Goal: Complete application form

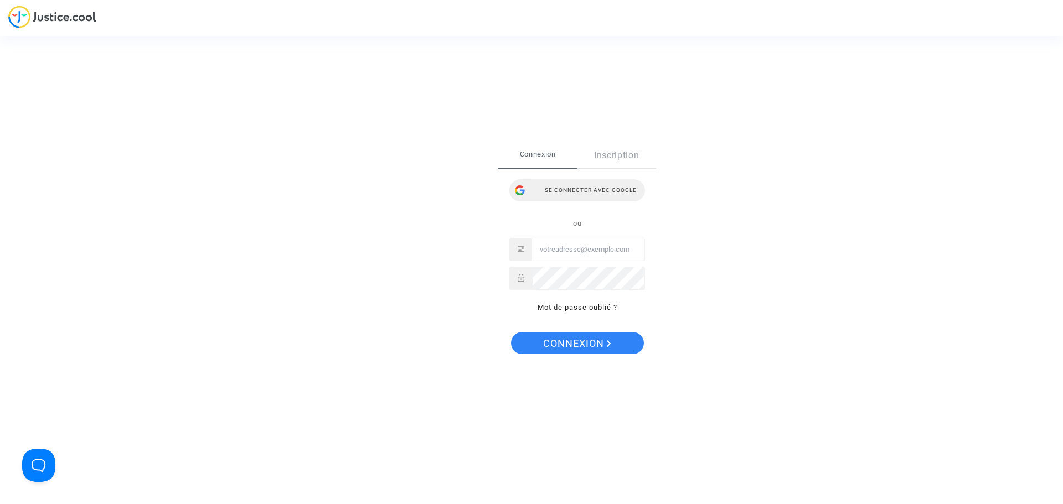
click at [561, 184] on div "Se connecter avec Google" at bounding box center [577, 190] width 136 height 22
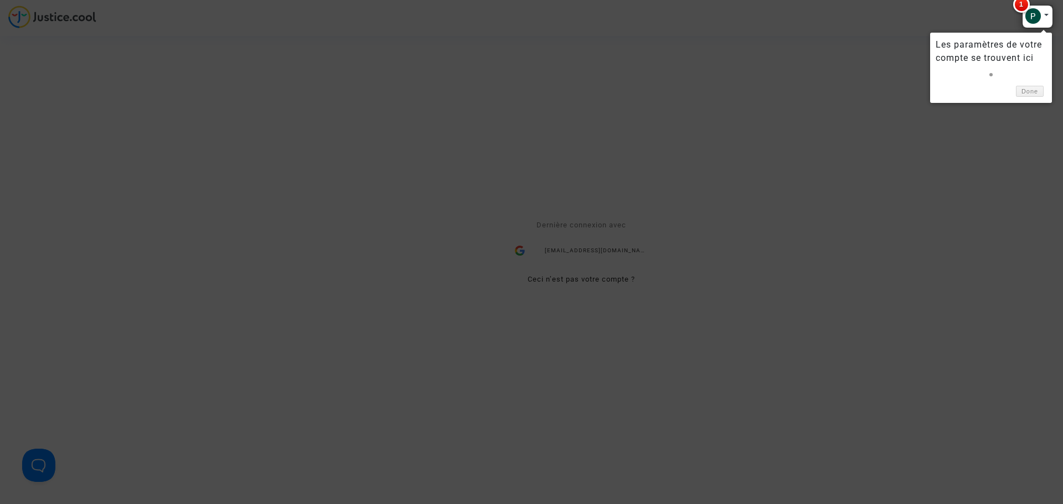
click at [1042, 18] on div at bounding box center [1037, 16] width 31 height 23
click at [1037, 91] on link "Done" at bounding box center [1030, 92] width 28 height 12
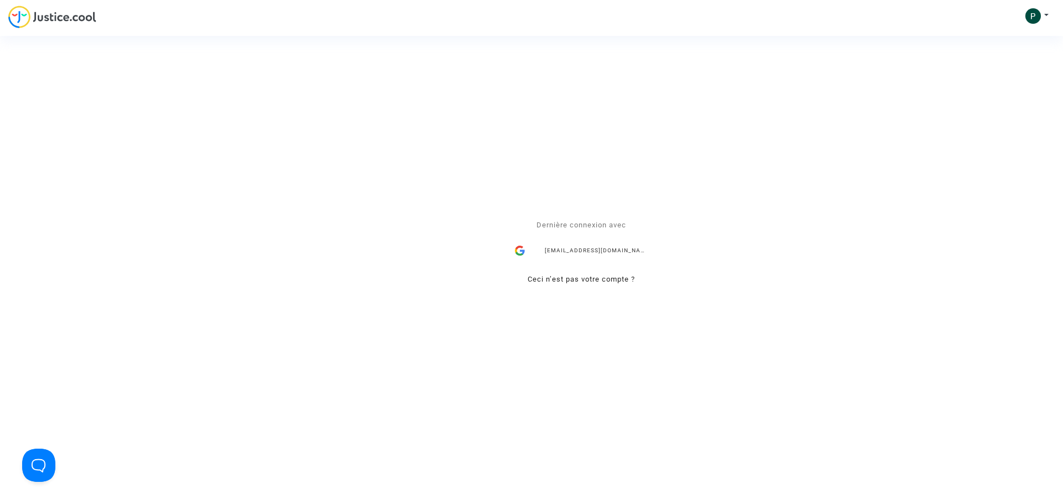
click at [1047, 14] on div "Se connecter Dernière connexion avec gb.sci.marseille@gmail.com Ceci n’est pas …" at bounding box center [531, 252] width 1063 height 504
click at [583, 251] on div "gb.sci.marseille@gmail.com" at bounding box center [581, 251] width 144 height 22
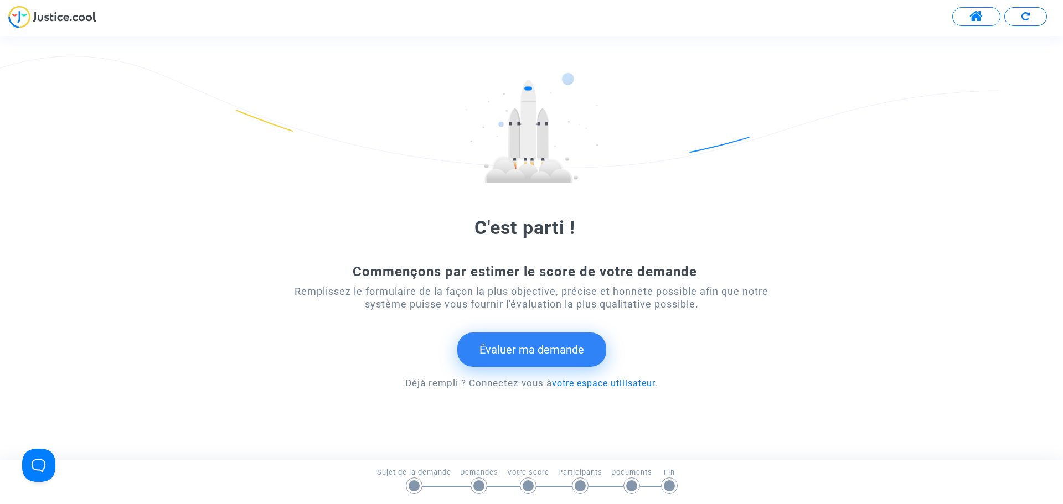
click at [549, 363] on button "Évaluer ma demande" at bounding box center [531, 350] width 149 height 34
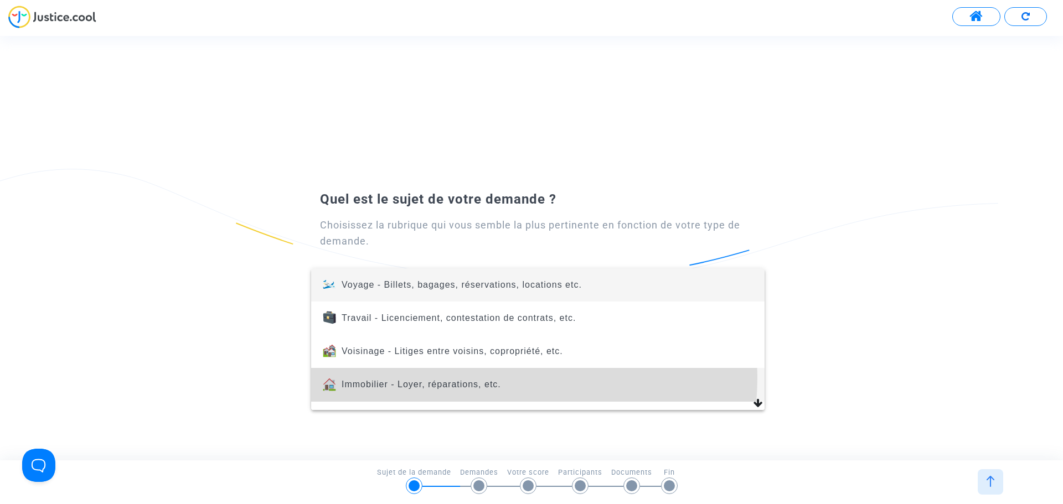
click at [509, 379] on span "Immobilier - Loyer, réparations, etc." at bounding box center [538, 384] width 436 height 33
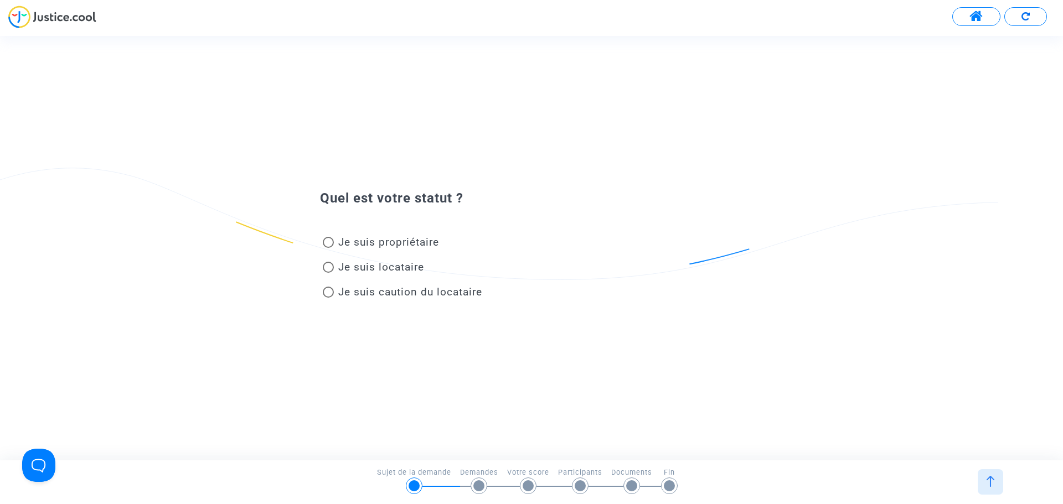
click at [349, 243] on span "Je suis propriétaire" at bounding box center [388, 242] width 101 height 13
click at [328, 248] on input "Je suis propriétaire" at bounding box center [328, 248] width 1 height 1
radio input "true"
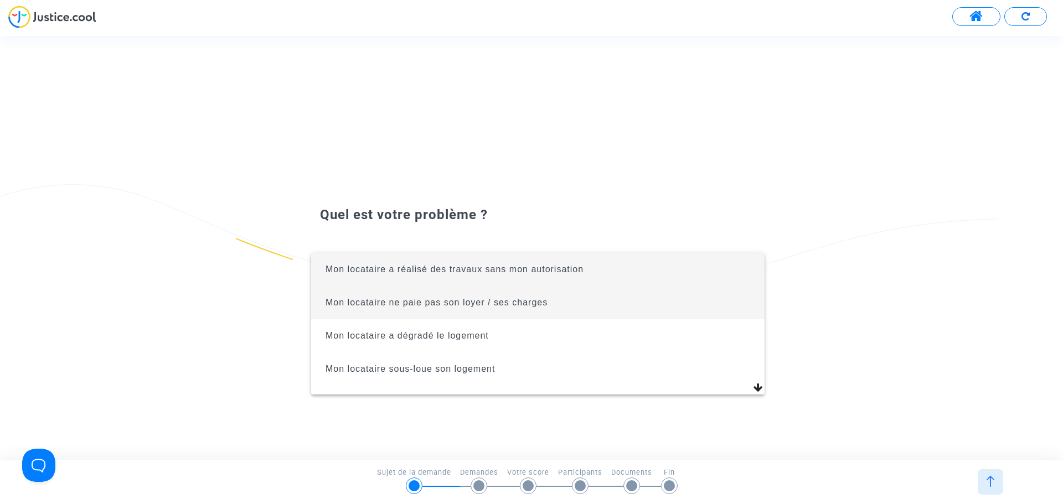
click at [521, 300] on span "Mon locataire ne paie pas son loyer / ses charges" at bounding box center [437, 302] width 222 height 9
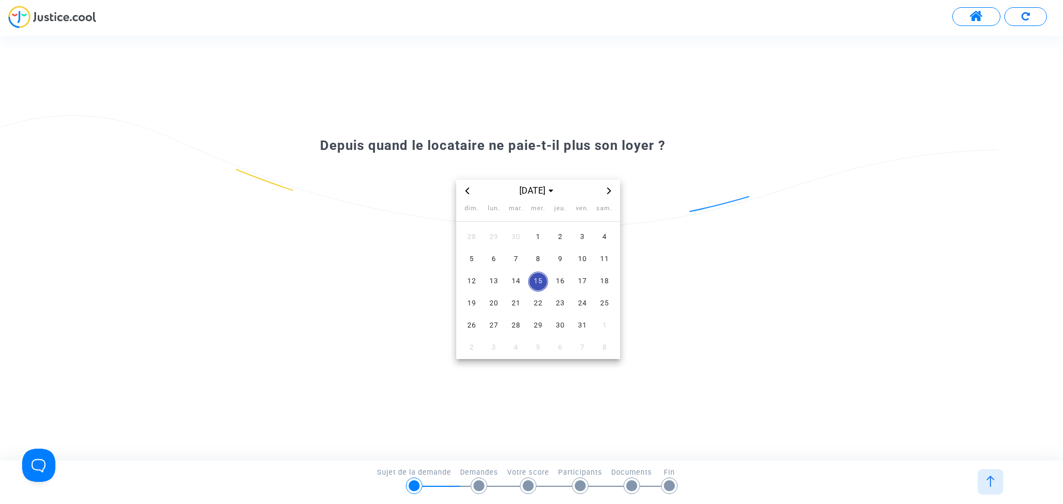
click at [469, 188] on icon "Previous month" at bounding box center [467, 191] width 7 height 7
click at [466, 240] on span "1" at bounding box center [472, 238] width 20 height 20
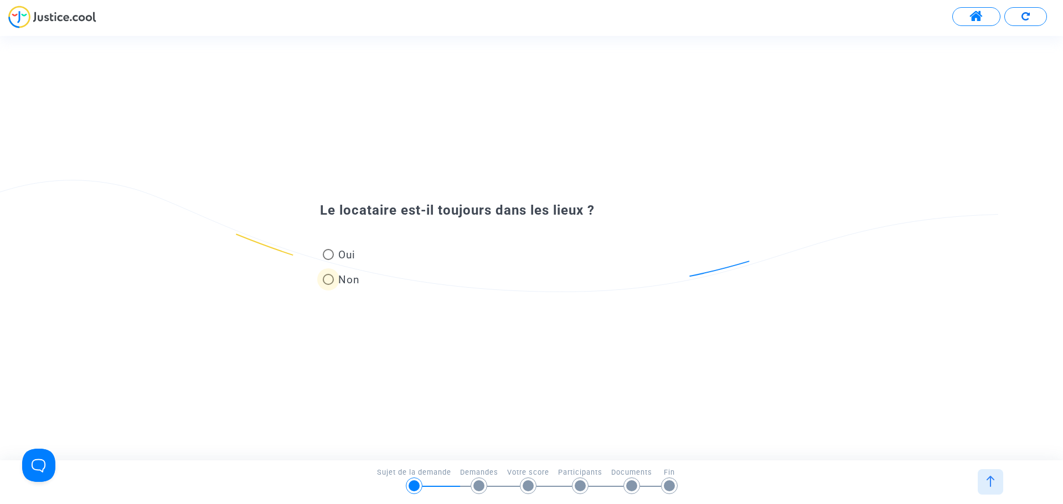
click at [329, 283] on span at bounding box center [328, 279] width 11 height 11
click at [328, 285] on input "Non" at bounding box center [328, 285] width 1 height 1
radio input "true"
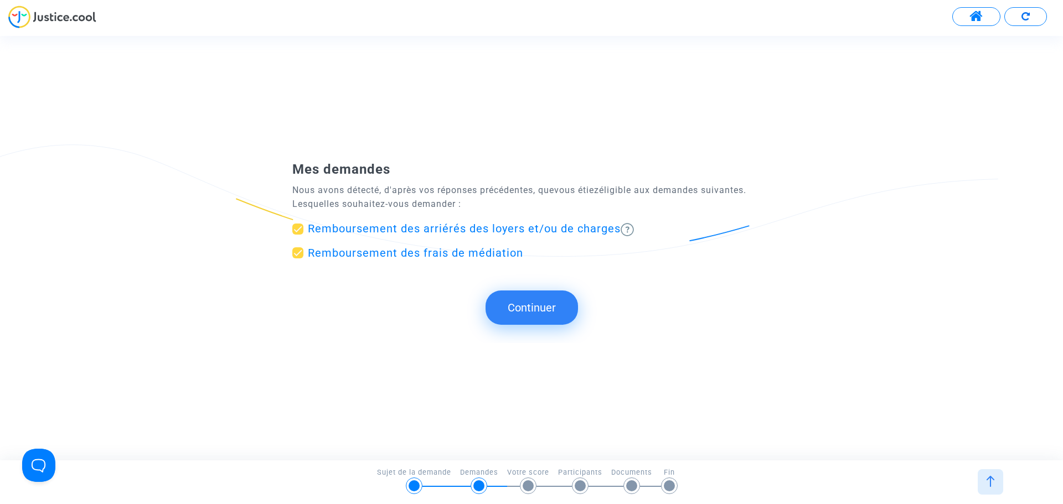
click at [548, 302] on button "Continuer" at bounding box center [532, 308] width 92 height 34
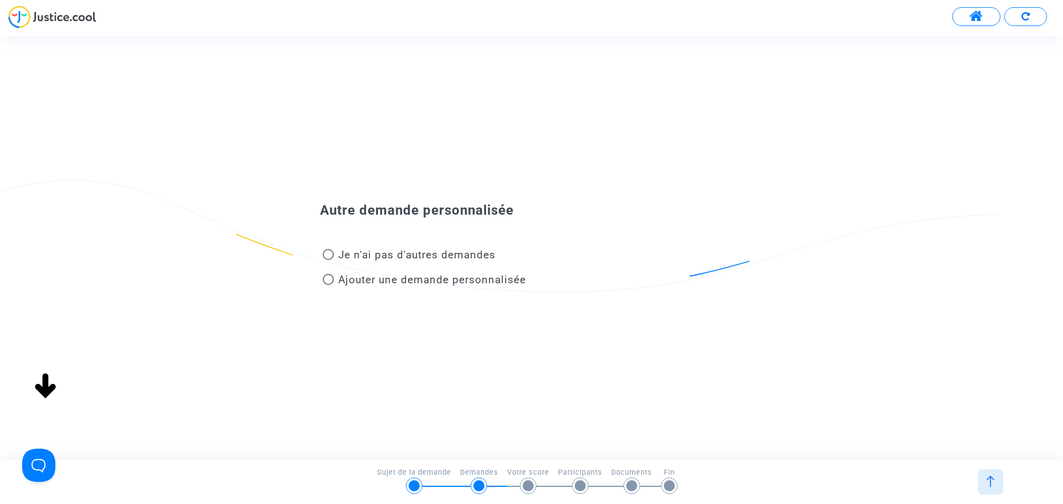
click at [331, 257] on span at bounding box center [328, 254] width 11 height 11
click at [328, 260] on input "Je n'ai pas d'autres demandes" at bounding box center [328, 260] width 1 height 1
radio input "true"
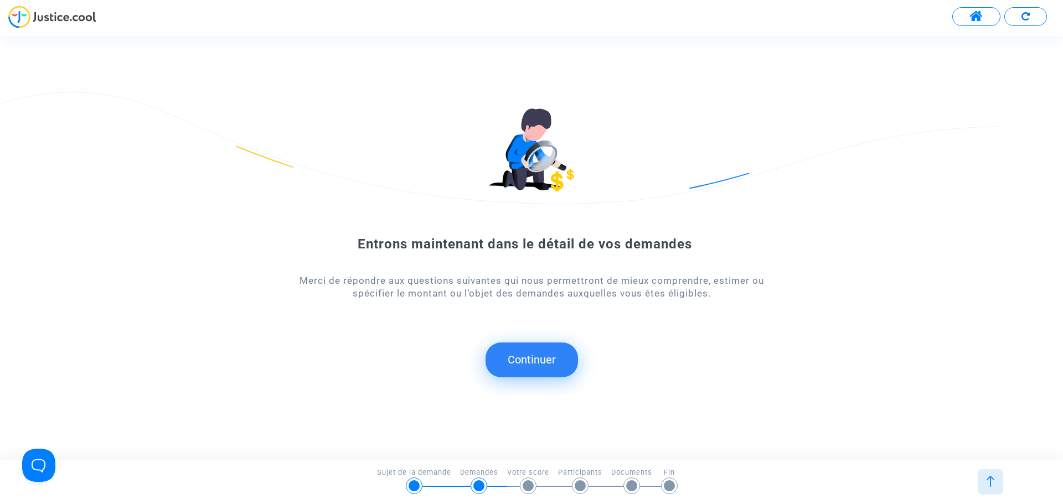
click at [552, 360] on button "Continuer" at bounding box center [532, 360] width 92 height 34
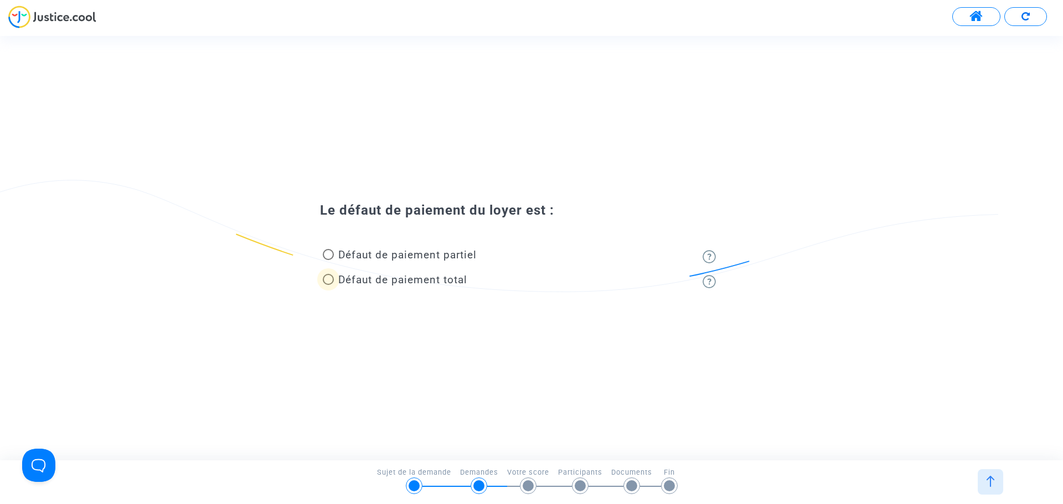
click at [330, 278] on span at bounding box center [328, 279] width 11 height 11
click at [328, 285] on input "Défaut de paiement total" at bounding box center [328, 285] width 1 height 1
radio input "true"
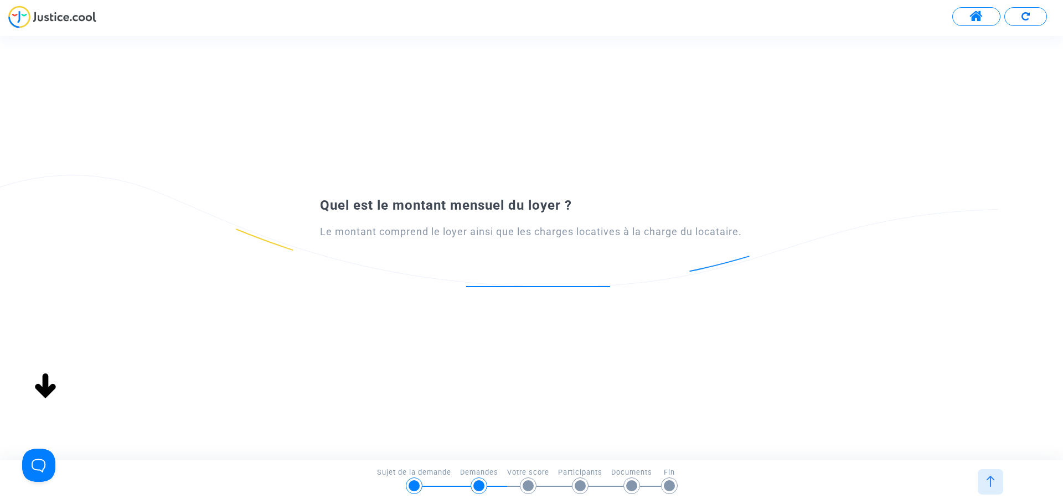
click at [526, 275] on input "number" at bounding box center [538, 274] width 144 height 15
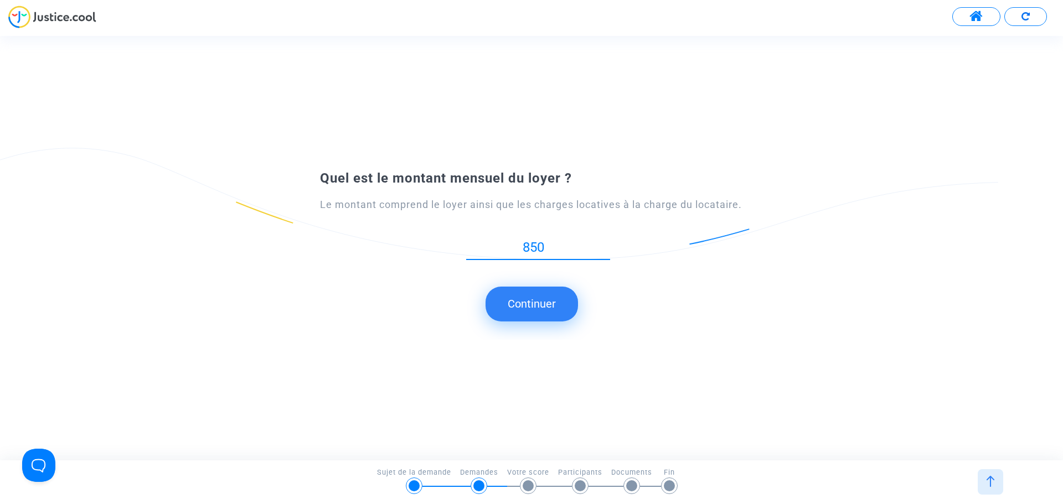
type input "850"
click at [546, 299] on button "Continuer" at bounding box center [532, 304] width 92 height 34
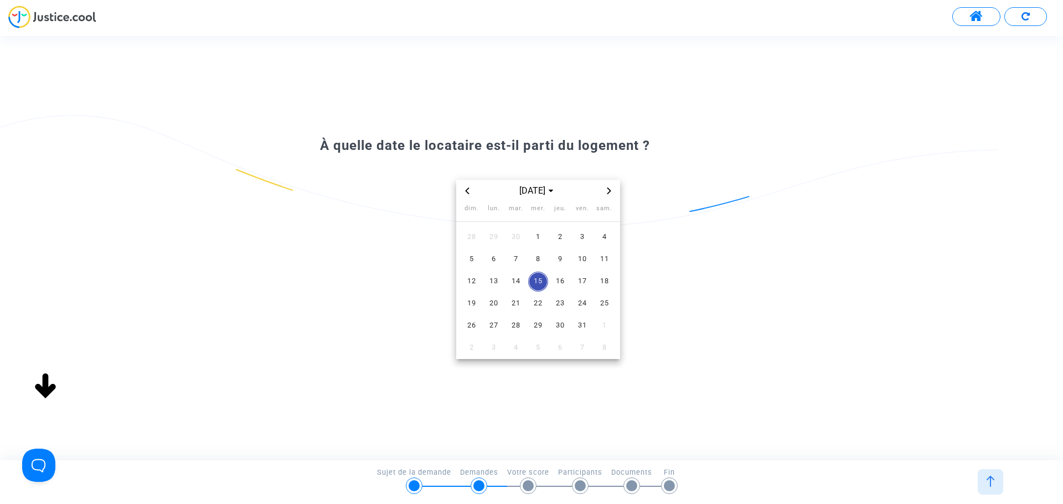
click at [455, 187] on div "oct. 2025 dim. lun. mar. mer. jeu. ven. sam. 28 29 30 1 2 3 4 5 6 7 8 9 10 11 1…" at bounding box center [538, 269] width 436 height 179
click at [468, 188] on icon "Previous month" at bounding box center [467, 191] width 7 height 7
click at [466, 350] on span "31" at bounding box center [472, 348] width 20 height 20
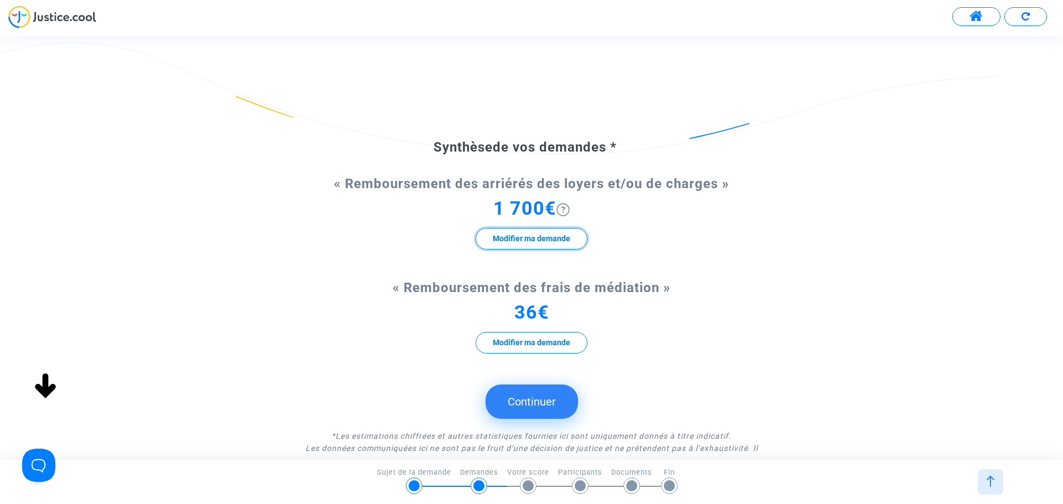
click at [545, 239] on button "Modifier ma demande" at bounding box center [532, 239] width 112 height 22
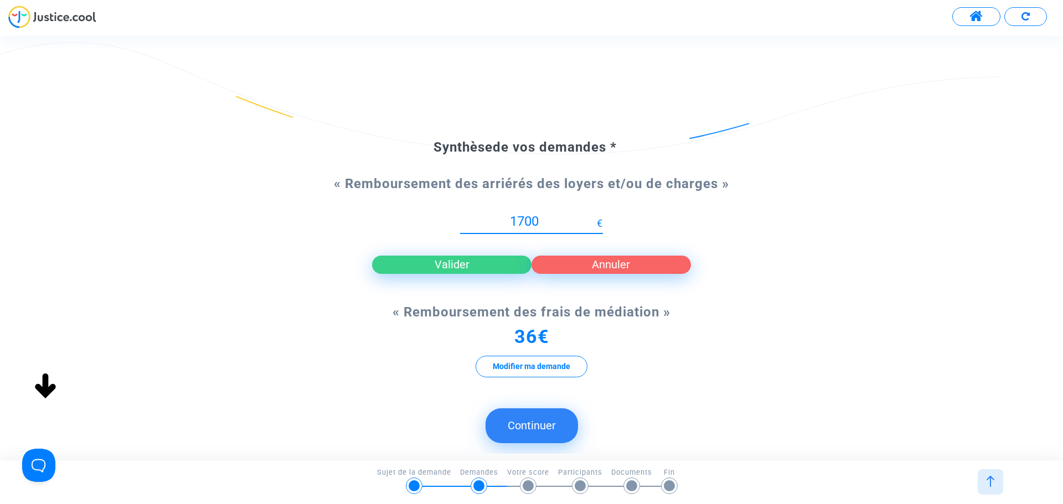
drag, startPoint x: 543, startPoint y: 219, endPoint x: 507, endPoint y: 224, distance: 36.4
click at [507, 224] on input "1700" at bounding box center [528, 221] width 137 height 15
type input "2450"
click at [477, 261] on button "Valider" at bounding box center [451, 265] width 159 height 18
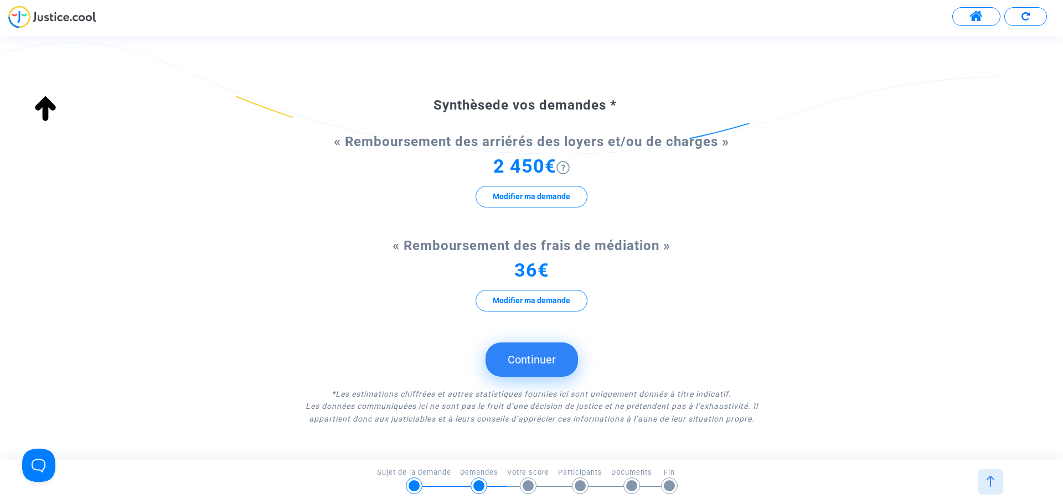
scroll to position [79, 0]
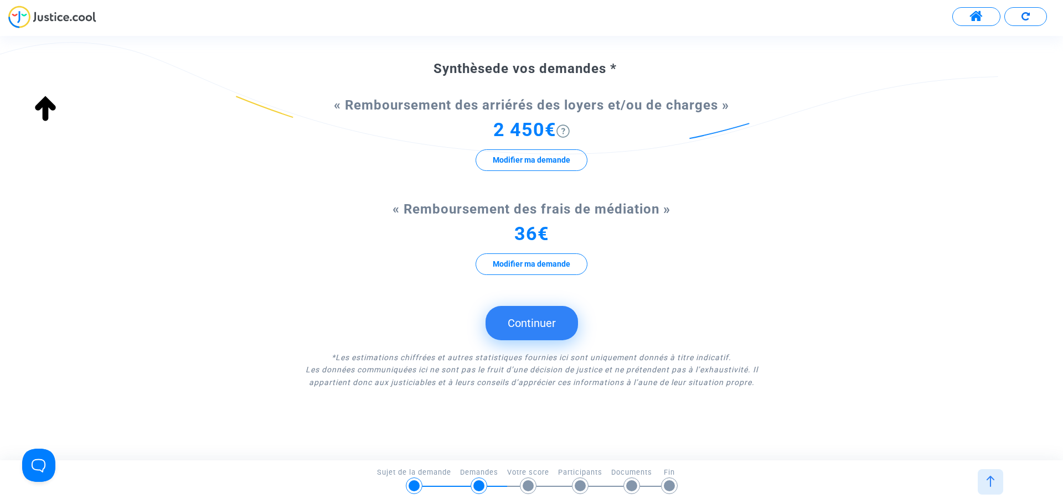
click at [548, 333] on button "Continuer" at bounding box center [532, 323] width 92 height 34
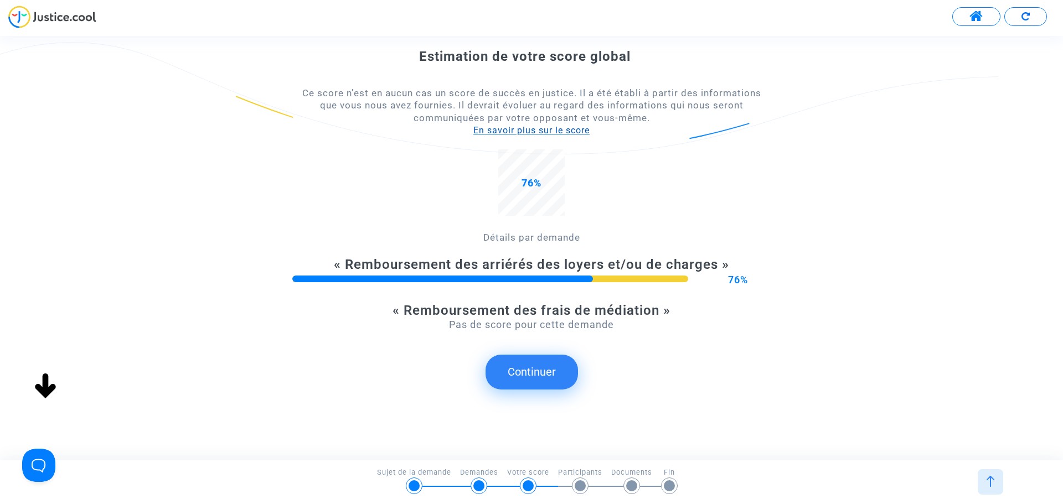
scroll to position [103, 0]
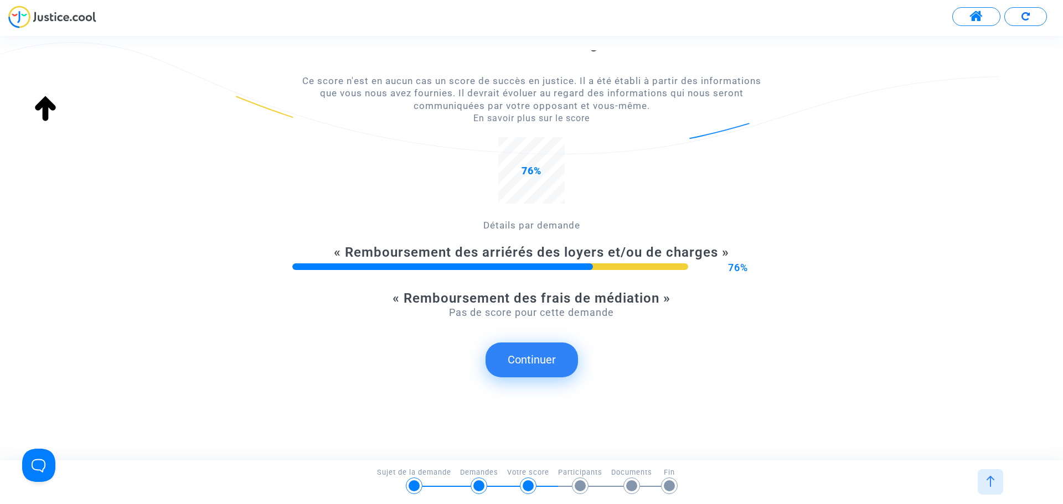
click at [533, 354] on button "Continuer" at bounding box center [532, 360] width 92 height 34
click at [550, 359] on button "Continuer" at bounding box center [532, 360] width 92 height 34
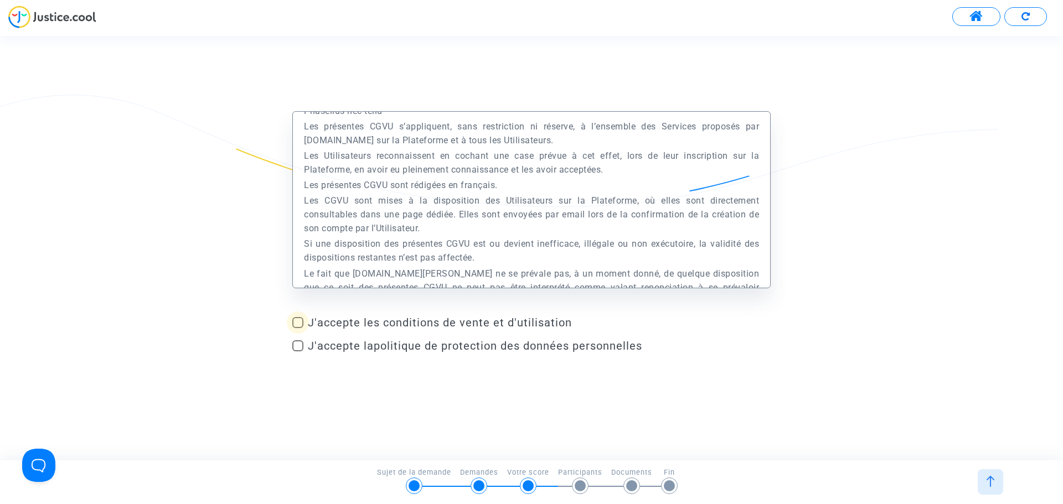
click at [300, 326] on span at bounding box center [297, 322] width 11 height 11
click at [298, 328] on input "J'accepte les conditions de vente et d'utilisation" at bounding box center [297, 328] width 1 height 1
checkbox input "true"
click at [302, 347] on span at bounding box center [297, 345] width 11 height 11
click at [298, 352] on input "J'accepte la politique de protection des données personnelles" at bounding box center [297, 352] width 1 height 1
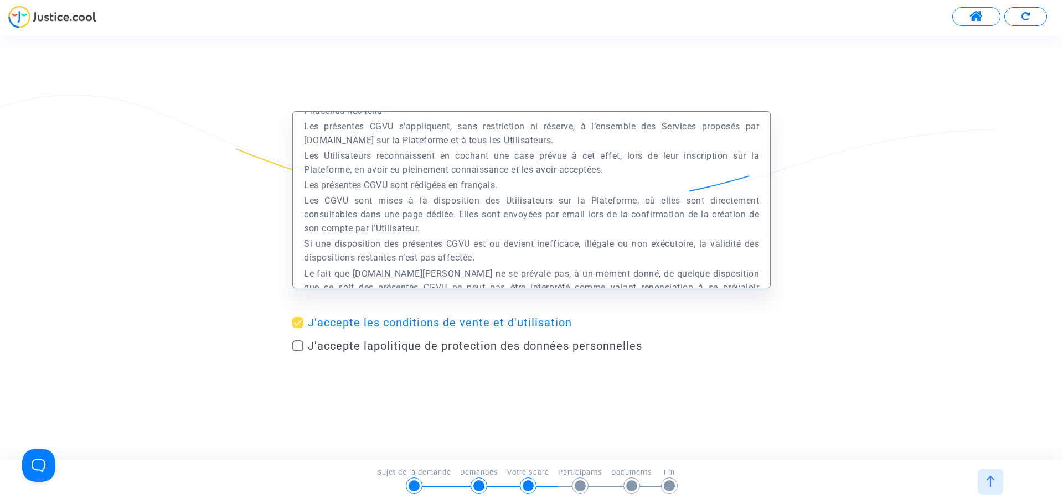
checkbox input "true"
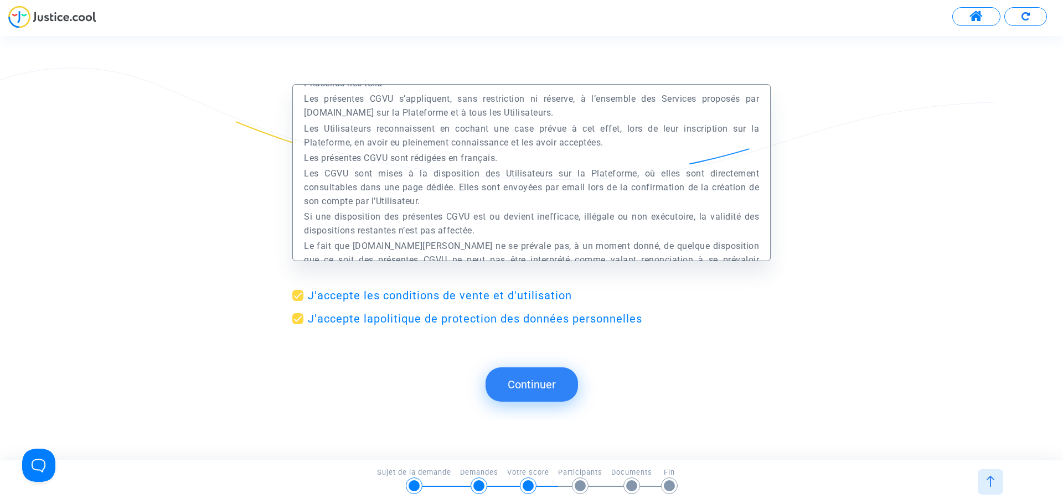
click at [540, 380] on button "Continuer" at bounding box center [532, 385] width 92 height 34
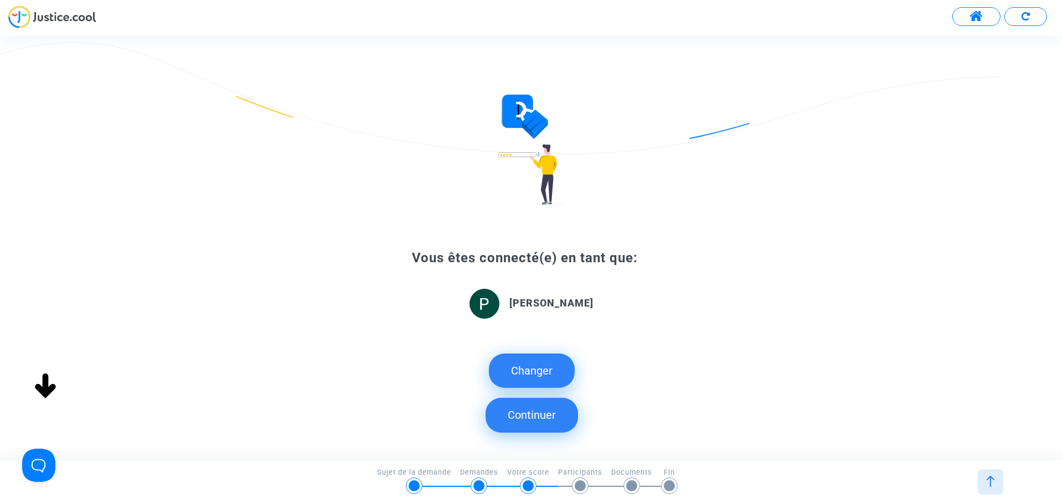
click at [545, 405] on button "Continuer" at bounding box center [532, 415] width 92 height 34
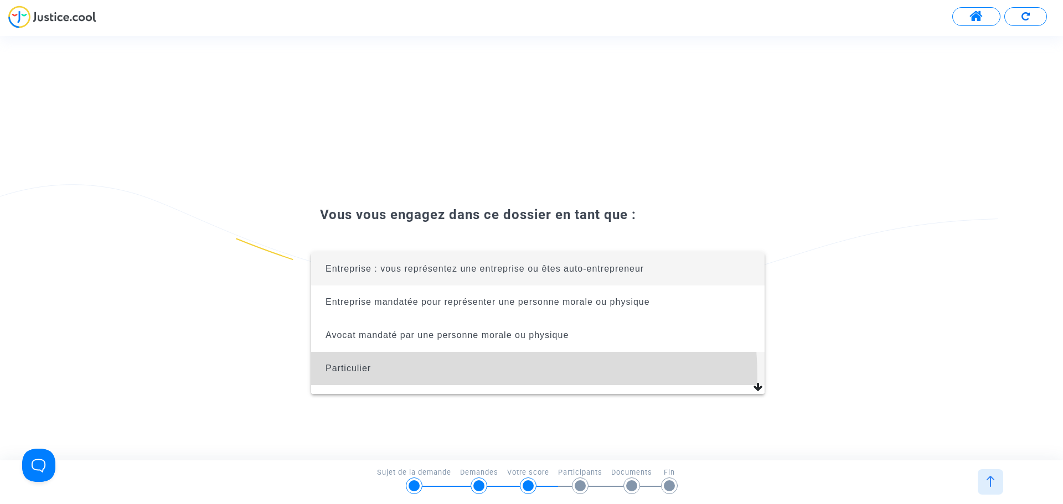
click at [451, 376] on span "Particulier" at bounding box center [538, 368] width 436 height 33
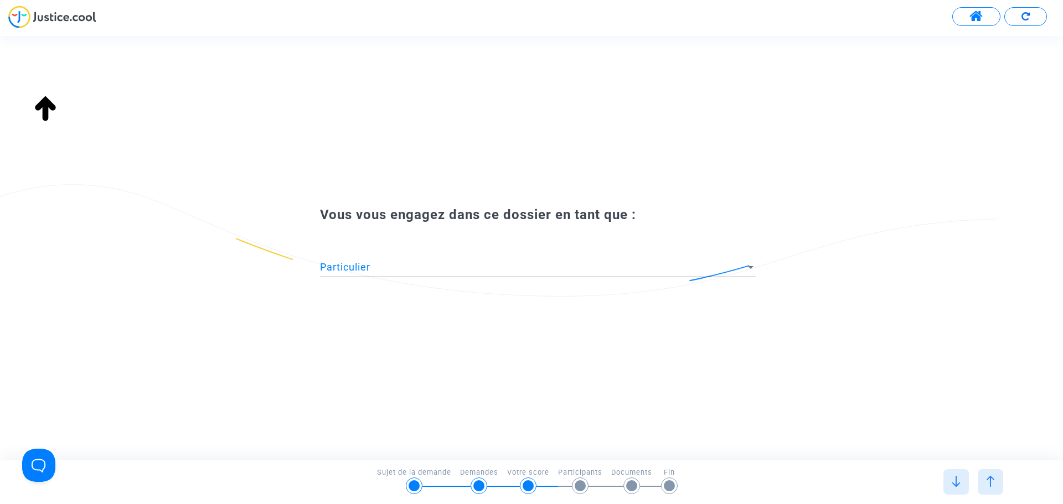
click at [389, 265] on div "Particulier" at bounding box center [533, 267] width 426 height 11
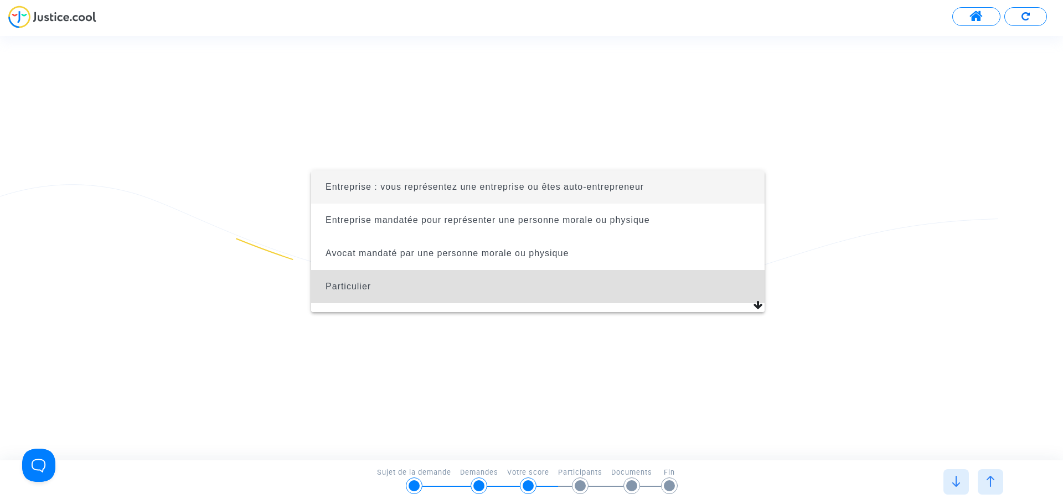
click at [486, 195] on span "Entreprise : vous représentez une entreprise ou êtes auto-entrepreneur" at bounding box center [538, 187] width 436 height 33
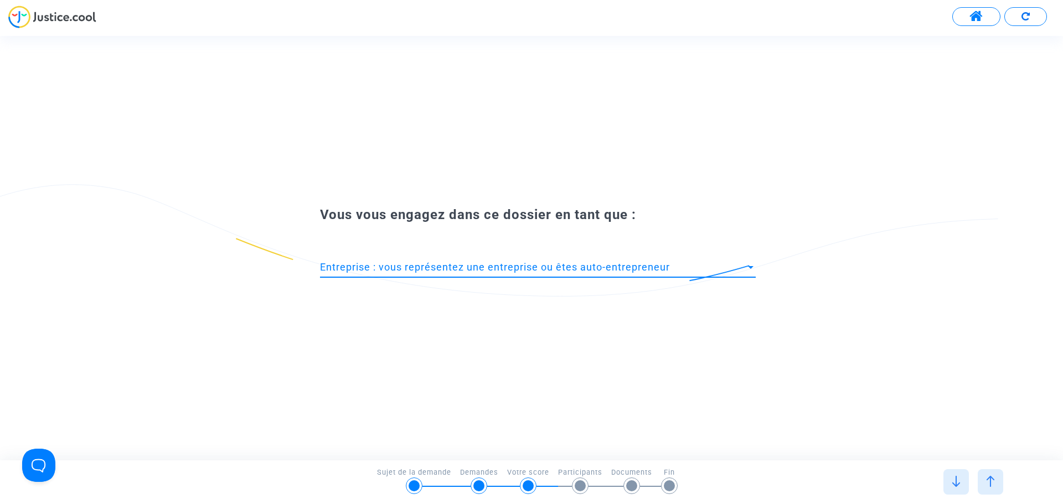
click at [510, 264] on span "Entreprise : vous représentez une entreprise ou êtes auto-entrepreneur" at bounding box center [495, 267] width 350 height 12
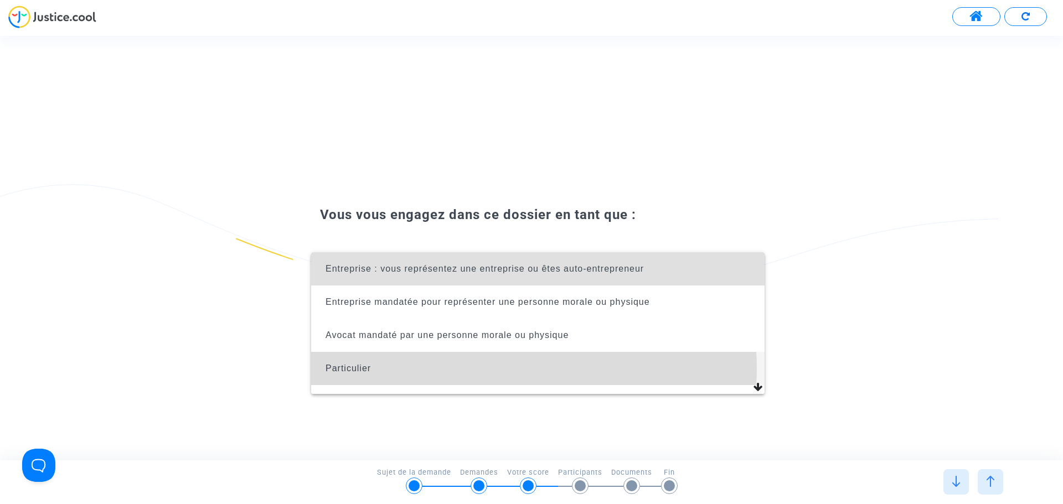
click at [513, 368] on span "Particulier" at bounding box center [538, 368] width 436 height 33
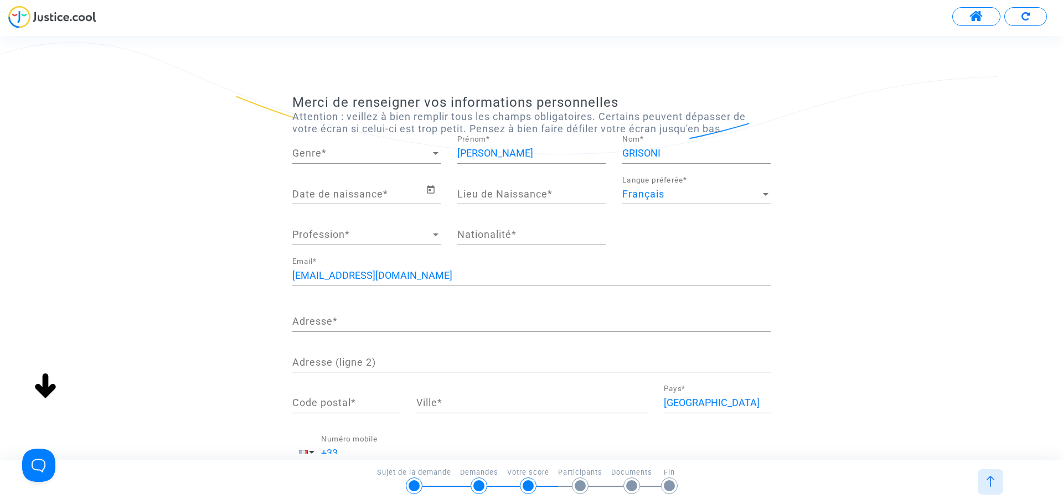
click at [393, 163] on div "Genre Genre *" at bounding box center [366, 150] width 148 height 28
click at [329, 187] on span "Monsieur" at bounding box center [366, 183] width 148 height 30
click at [385, 192] on input "Date de naissance *" at bounding box center [358, 194] width 133 height 11
click at [433, 190] on icon "Open calendar" at bounding box center [431, 189] width 10 height 13
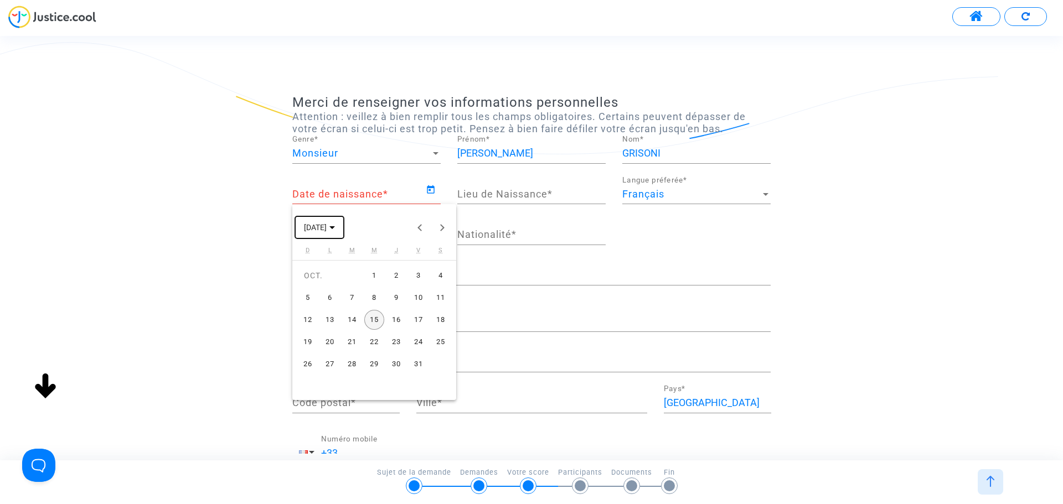
click at [344, 227] on button "OCT. 2025" at bounding box center [319, 227] width 49 height 22
click at [417, 228] on button "Previous 24 years" at bounding box center [420, 227] width 22 height 22
click at [418, 231] on button "Previous 24 years" at bounding box center [420, 227] width 22 height 22
click at [318, 373] on div "1988" at bounding box center [316, 373] width 35 height 20
click at [321, 330] on div "SEPT." at bounding box center [316, 328] width 35 height 20
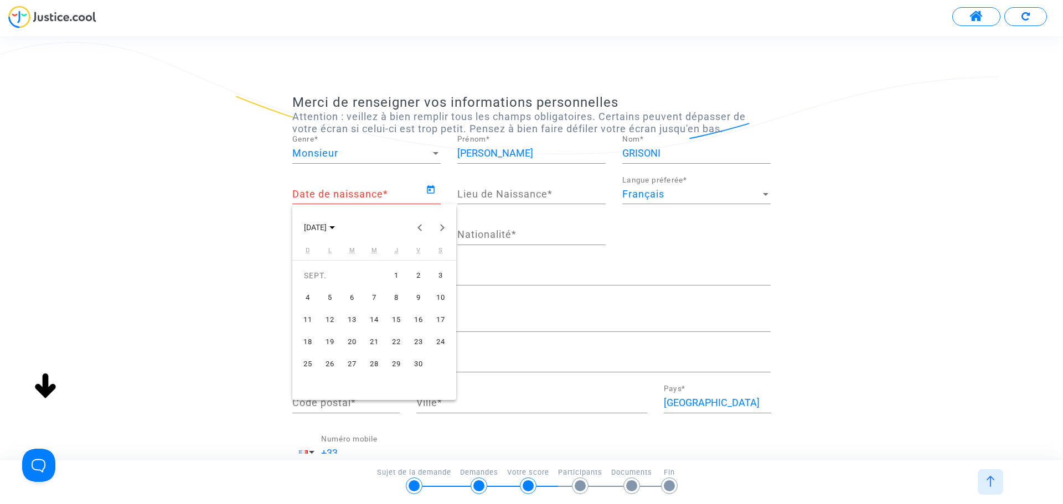
click at [347, 318] on div "13" at bounding box center [352, 320] width 20 height 20
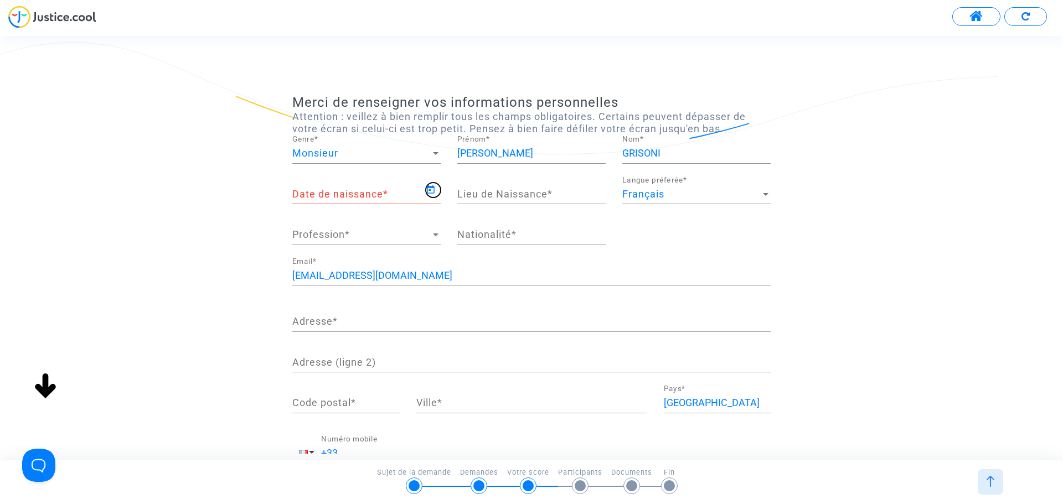
type input "13/09/1988"
click at [397, 239] on span "Profession" at bounding box center [361, 234] width 138 height 11
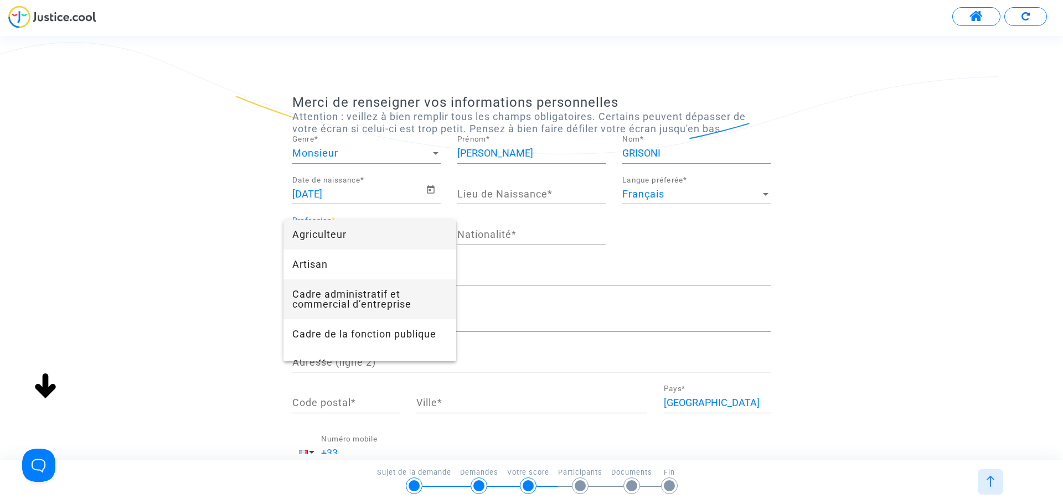
click at [379, 305] on span "Cadre administratif et commercial d’entreprise" at bounding box center [369, 300] width 155 height 40
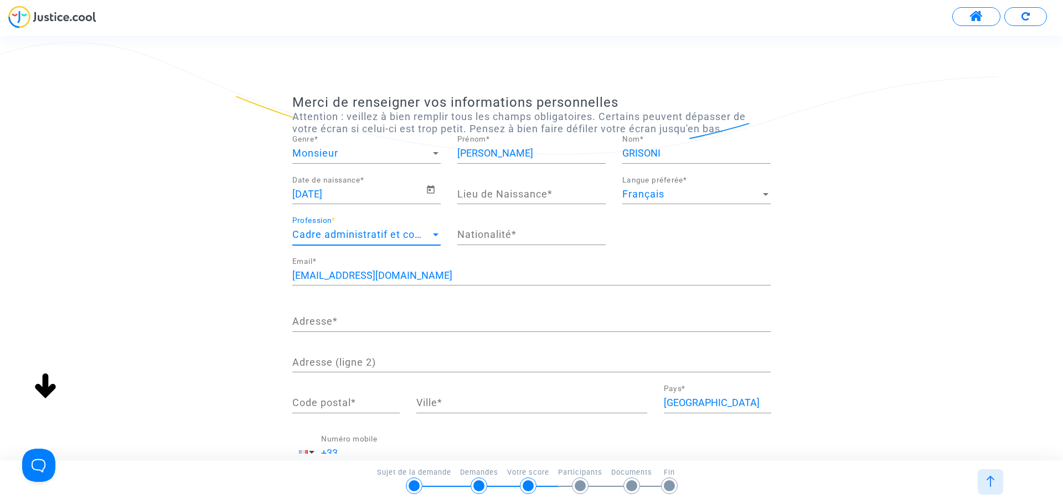
click at [519, 236] on input "Nationalité *" at bounding box center [531, 234] width 148 height 11
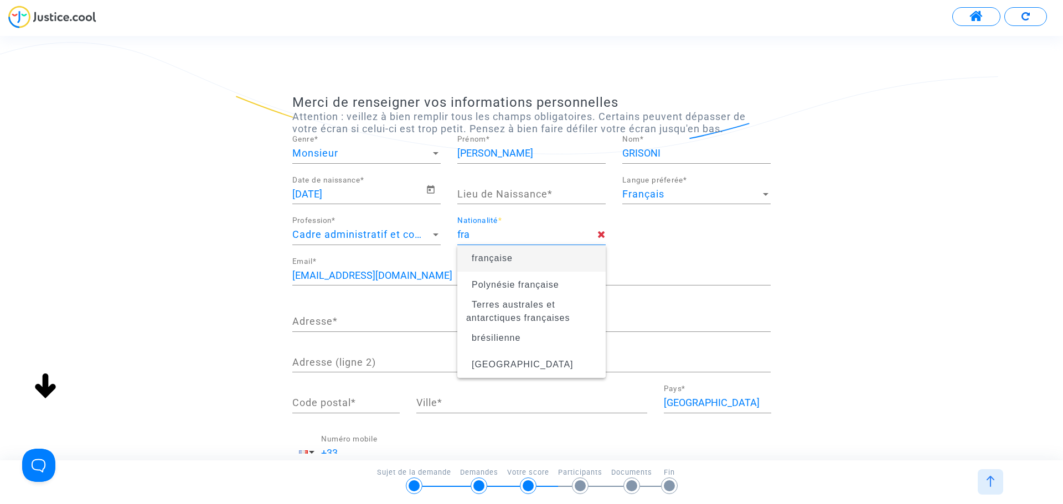
click at [511, 250] on span "française" at bounding box center [531, 258] width 131 height 31
type input "française"
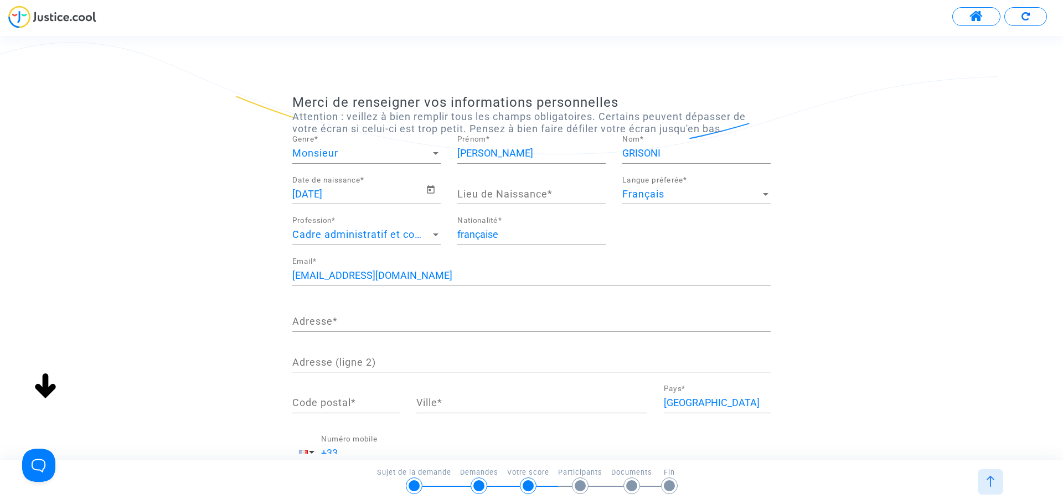
click at [404, 324] on input "Adresse *" at bounding box center [531, 321] width 478 height 11
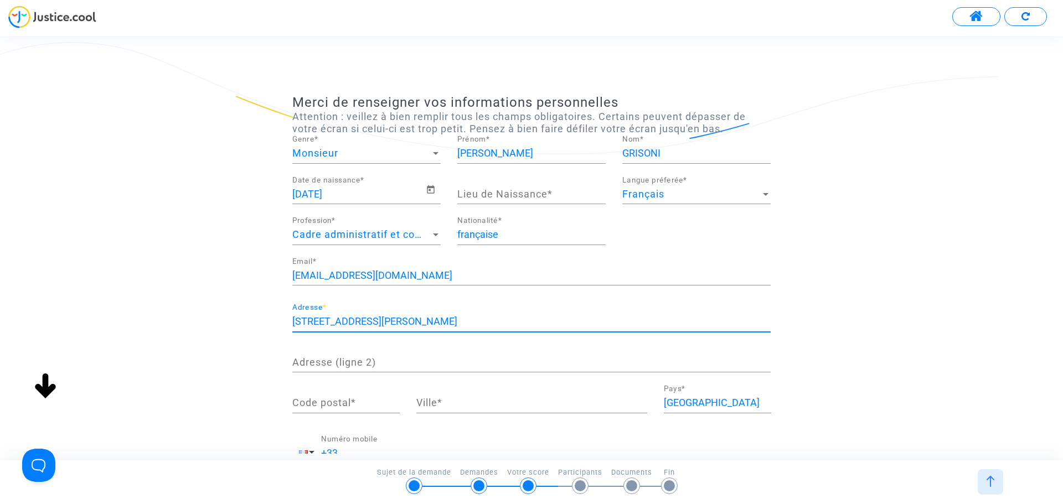
type input "419 avenue marius joly"
click at [379, 406] on input "Code postal *" at bounding box center [345, 402] width 107 height 11
type input "13530"
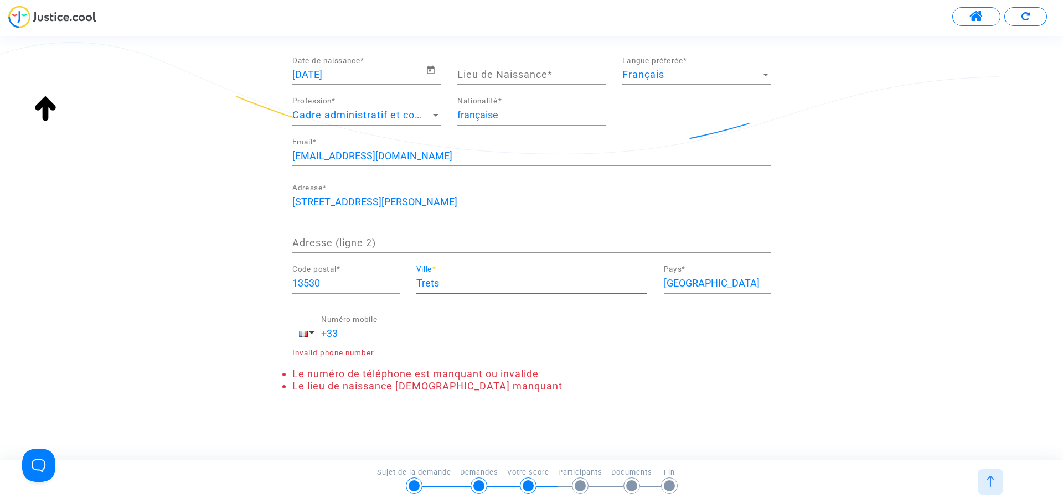
scroll to position [125, 0]
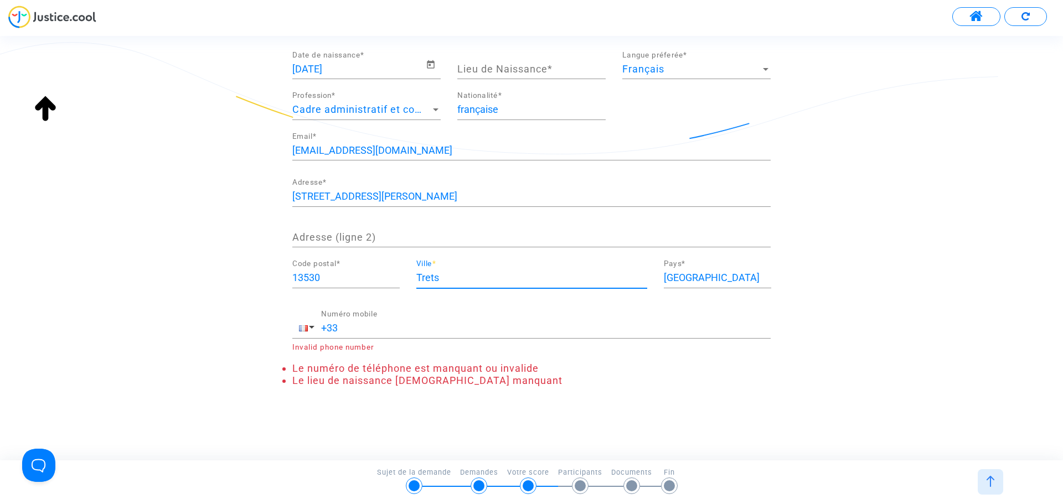
type input "Trets"
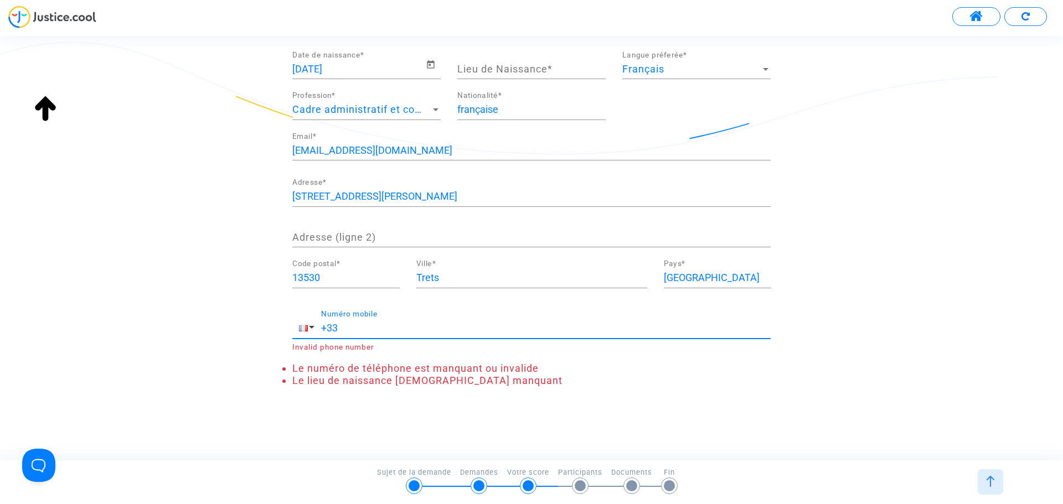
click at [354, 330] on input "+33" at bounding box center [546, 328] width 450 height 11
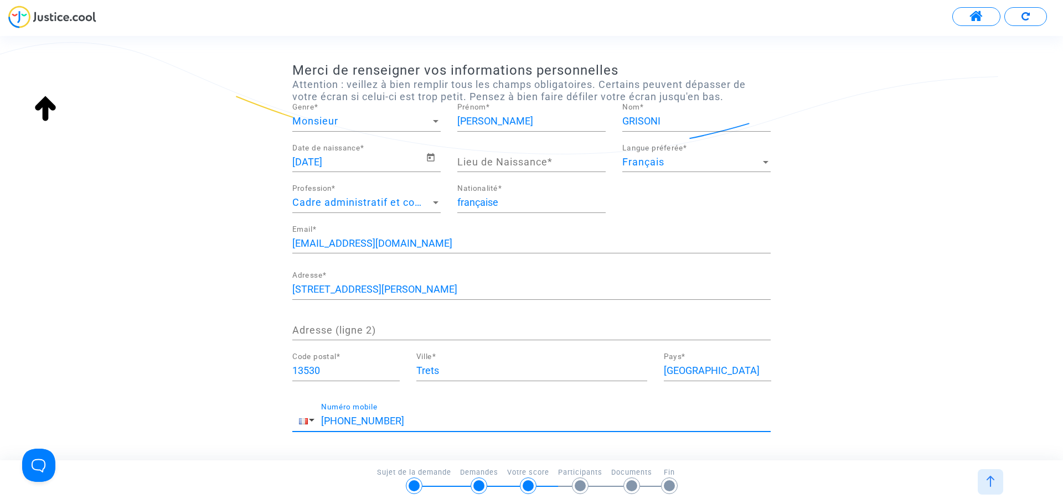
scroll to position [2, 0]
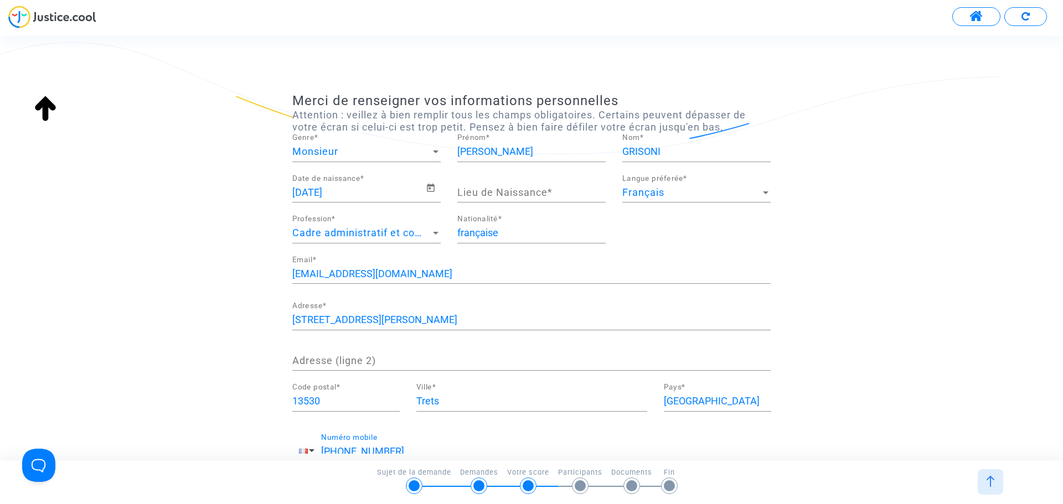
type input "+33 652872519"
click at [522, 195] on input "Lieu de Naissance *" at bounding box center [531, 192] width 148 height 11
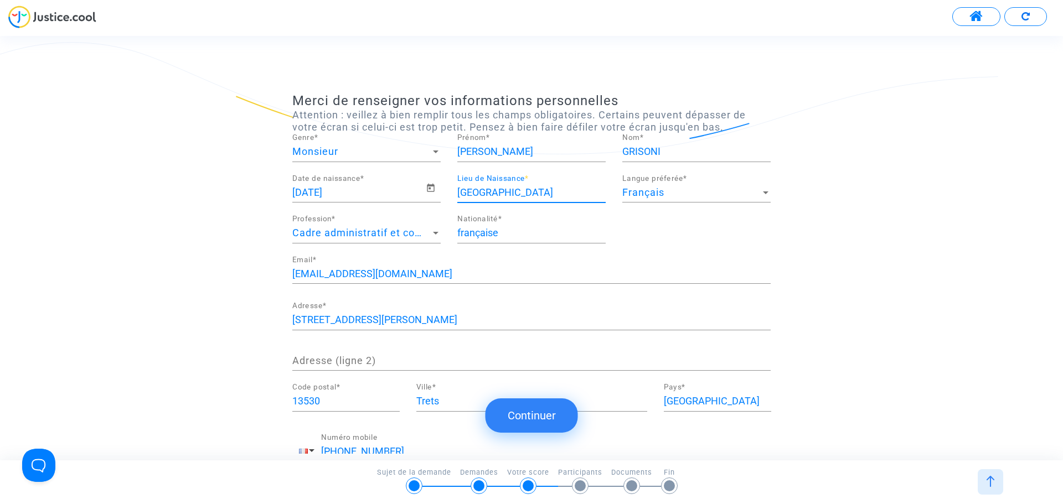
scroll to position [89, 0]
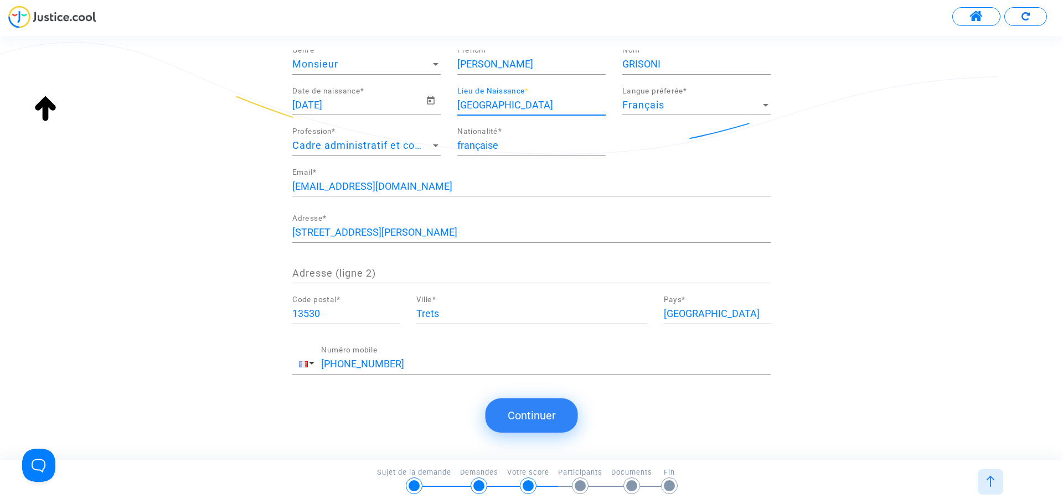
type input "Marseille"
click at [515, 412] on button "Continuer" at bounding box center [532, 416] width 92 height 34
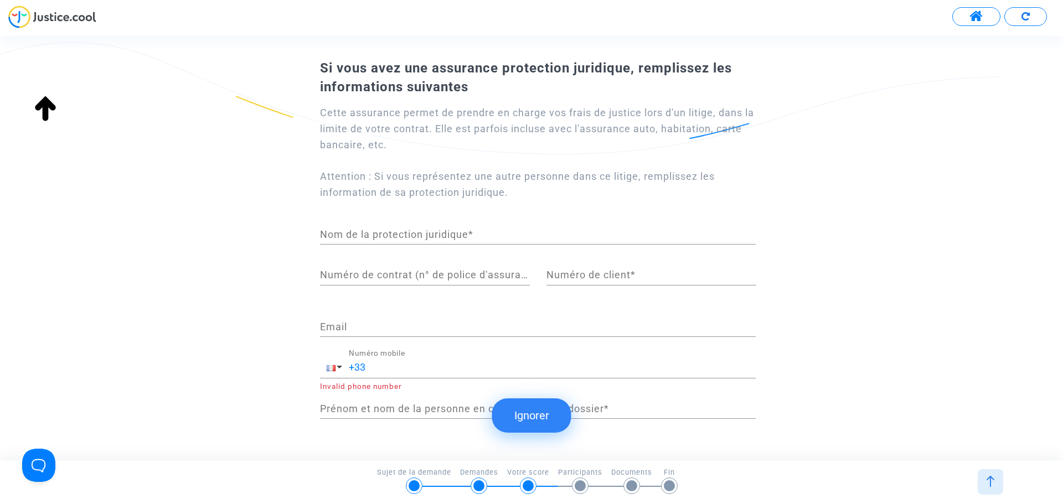
scroll to position [79, 0]
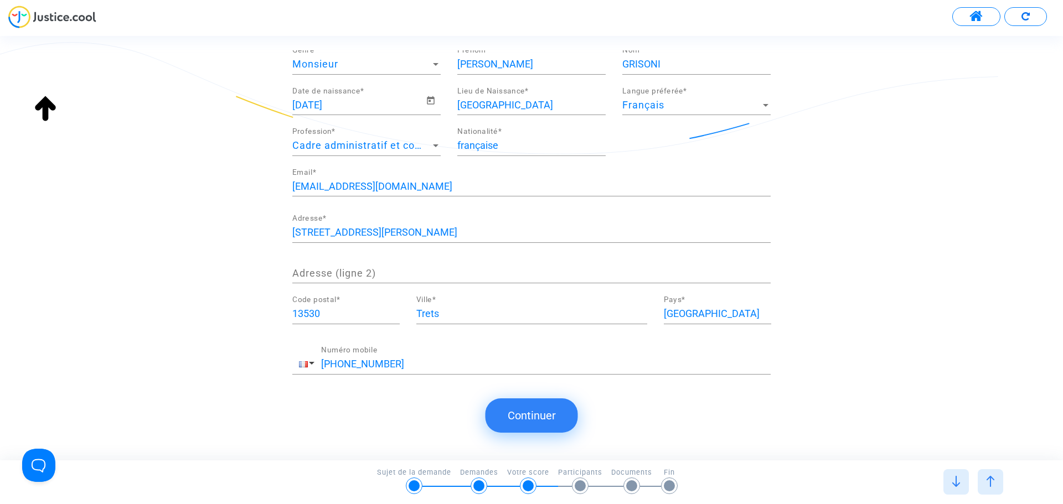
click at [531, 396] on submit-question "Continuer" at bounding box center [532, 416] width 92 height 54
click at [536, 412] on button "Continuer" at bounding box center [532, 416] width 92 height 34
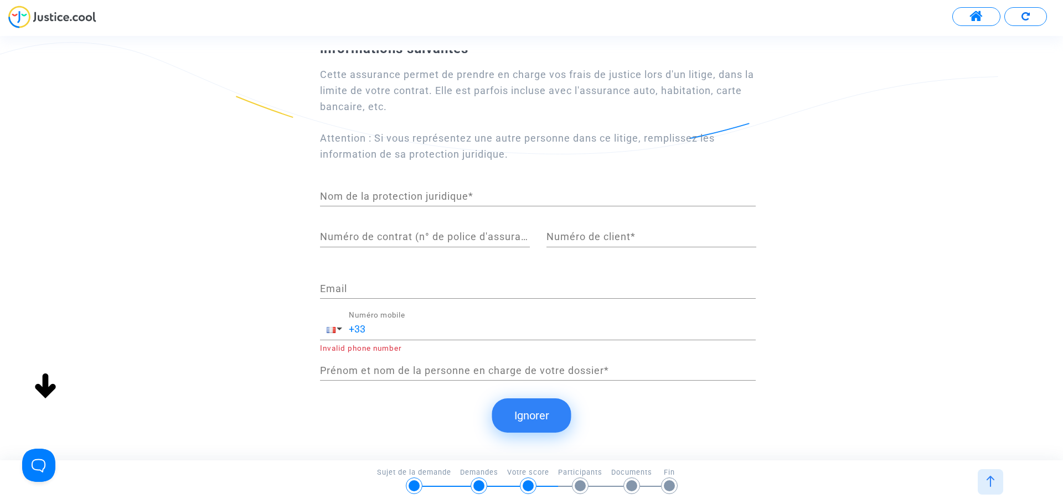
click at [534, 416] on button "Ignorer" at bounding box center [531, 416] width 79 height 34
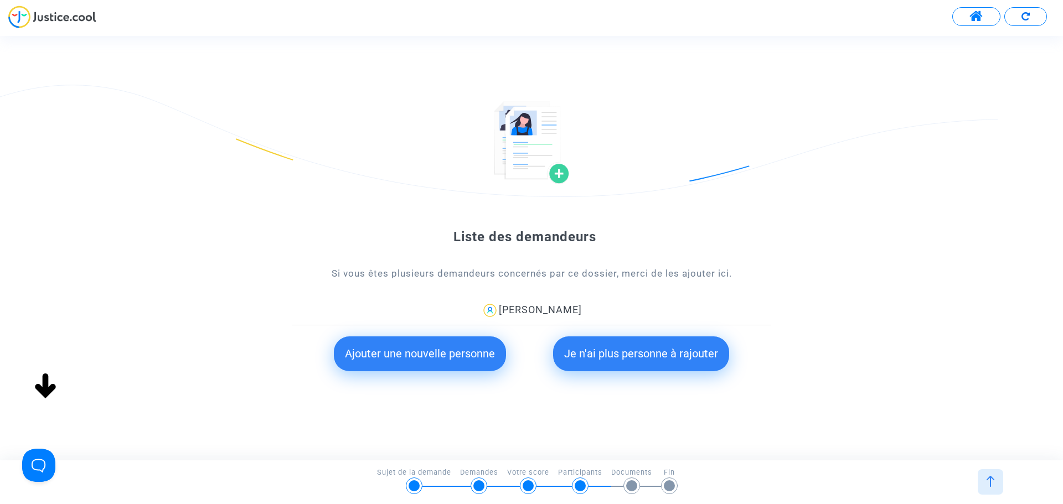
scroll to position [0, 0]
click at [647, 354] on button "Je n'ai plus personne à rajouter" at bounding box center [641, 354] width 176 height 34
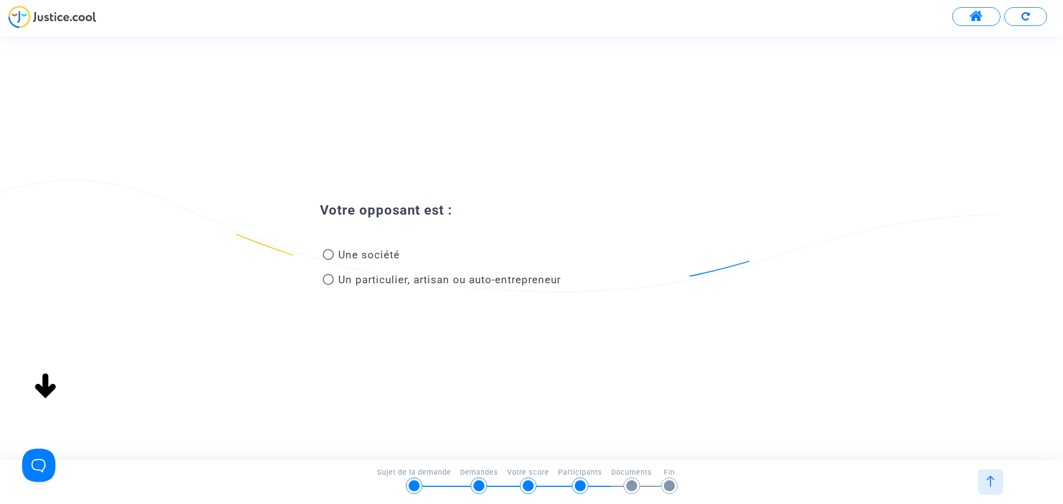
click at [323, 285] on span at bounding box center [328, 279] width 11 height 11
click at [328, 285] on input "Un particulier, artisan ou auto-entrepreneur" at bounding box center [328, 285] width 1 height 1
radio input "true"
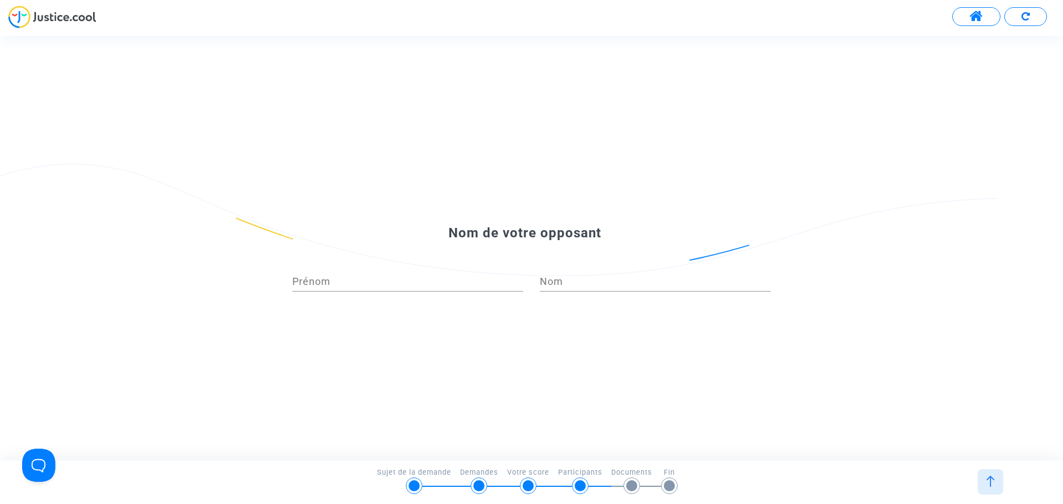
click at [440, 280] on input "Prénom" at bounding box center [407, 281] width 231 height 11
type input "Kevin"
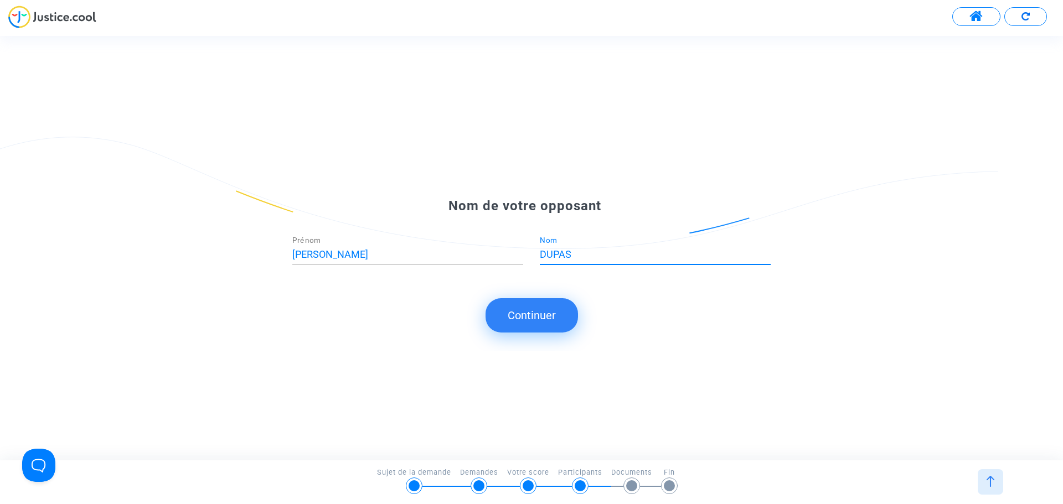
type input "DUPAS"
click at [548, 313] on button "Continuer" at bounding box center [532, 315] width 92 height 34
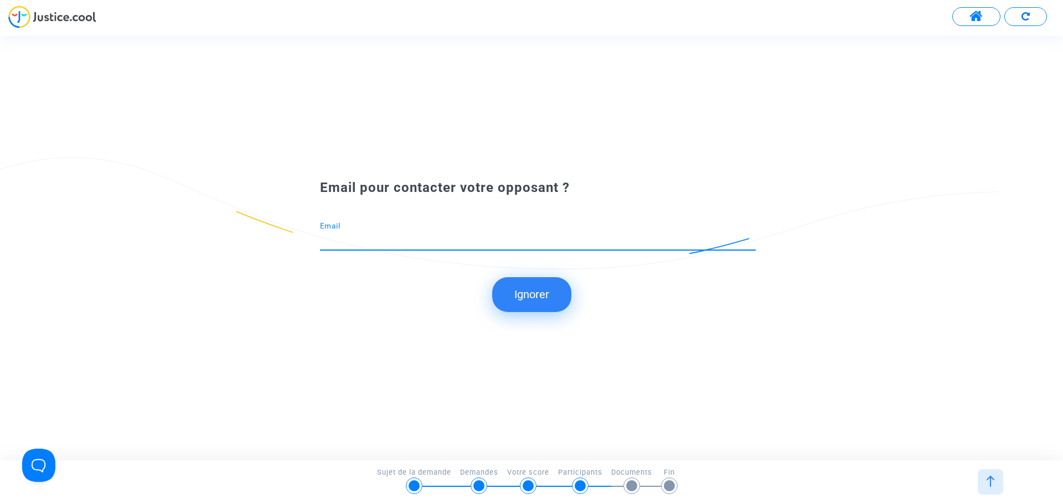
click at [386, 245] on input "Email" at bounding box center [538, 240] width 436 height 11
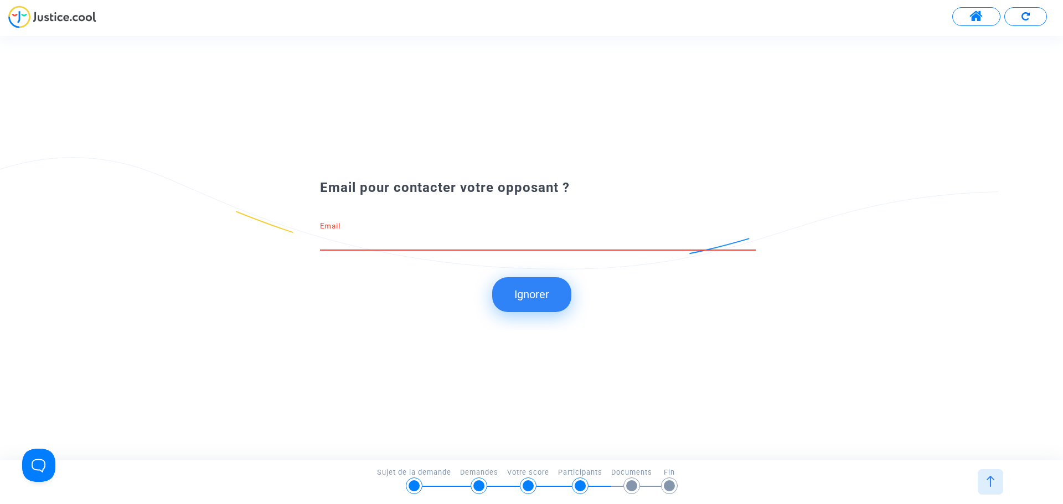
paste input "kevindu05928@hotmail.fr"
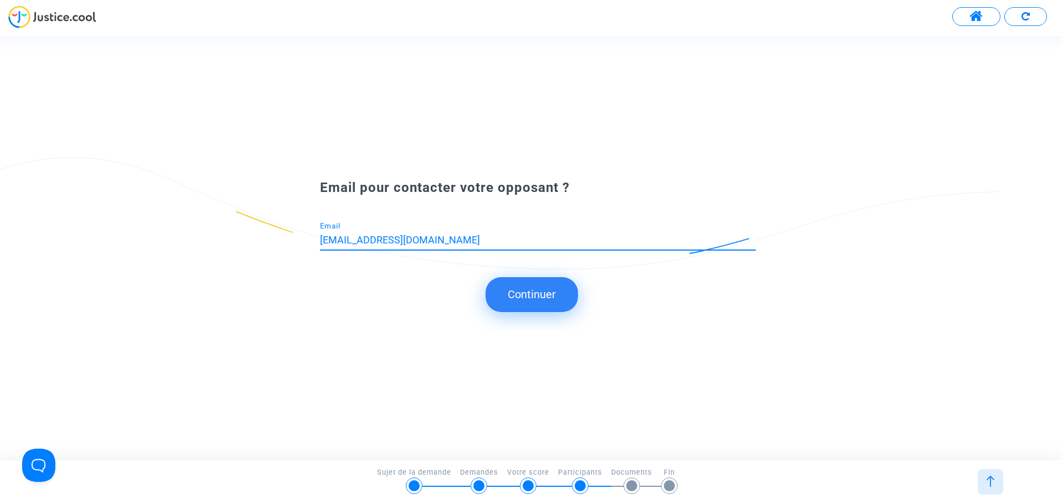
type input "kevindu05928@hotmail.fr"
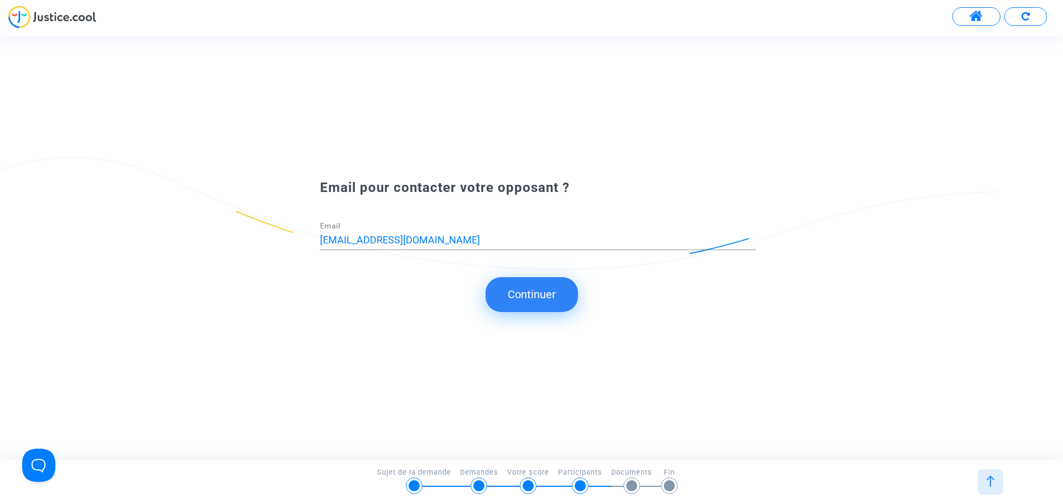
click at [523, 283] on button "Continuer" at bounding box center [532, 294] width 92 height 34
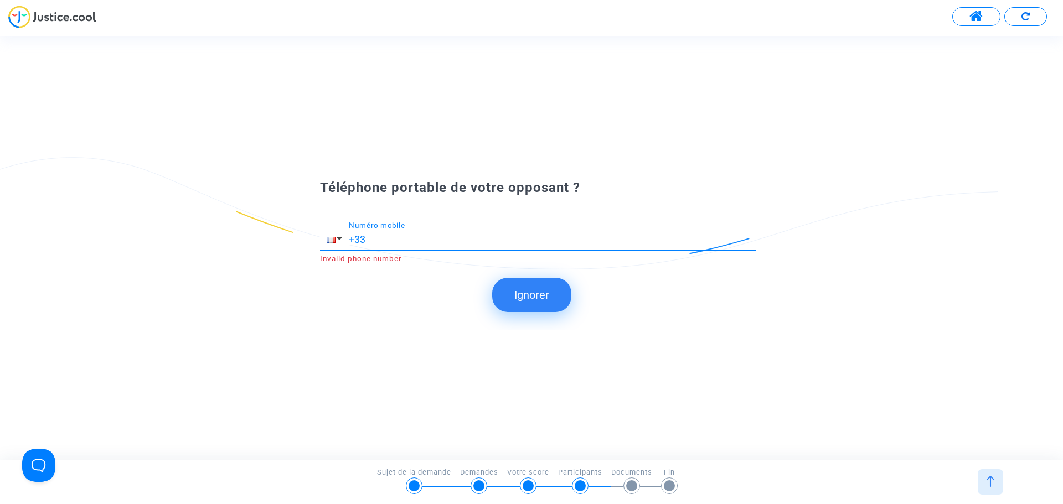
click at [412, 234] on input "+33" at bounding box center [552, 239] width 407 height 11
type input "+33 666230737"
click at [528, 281] on button "Continuer" at bounding box center [532, 295] width 92 height 34
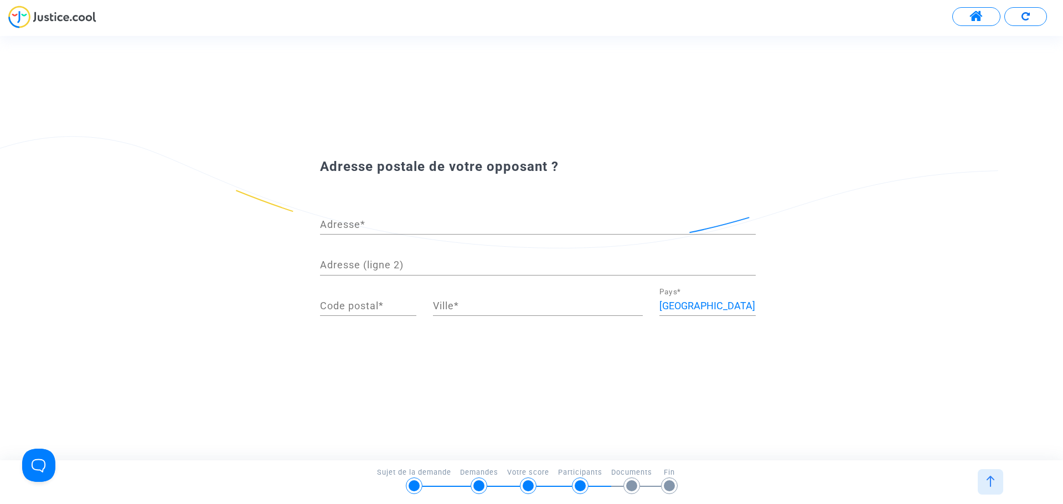
click at [379, 214] on div "Adresse *" at bounding box center [538, 220] width 436 height 28
click at [374, 220] on input "Adresse *" at bounding box center [538, 224] width 436 height 11
type input "54 Rue general COUILLET"
type input "83100"
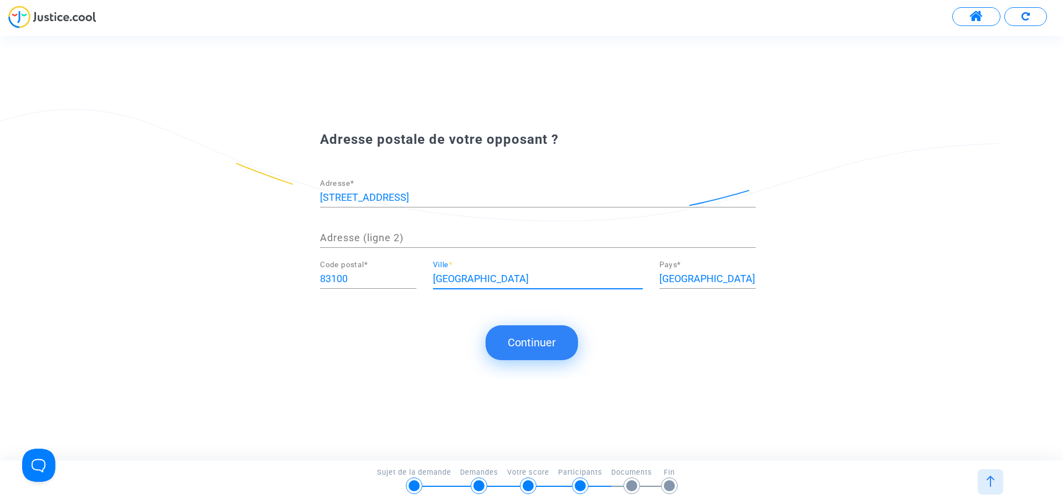
type input "TOULON"
click at [526, 346] on button "Continuer" at bounding box center [532, 343] width 92 height 34
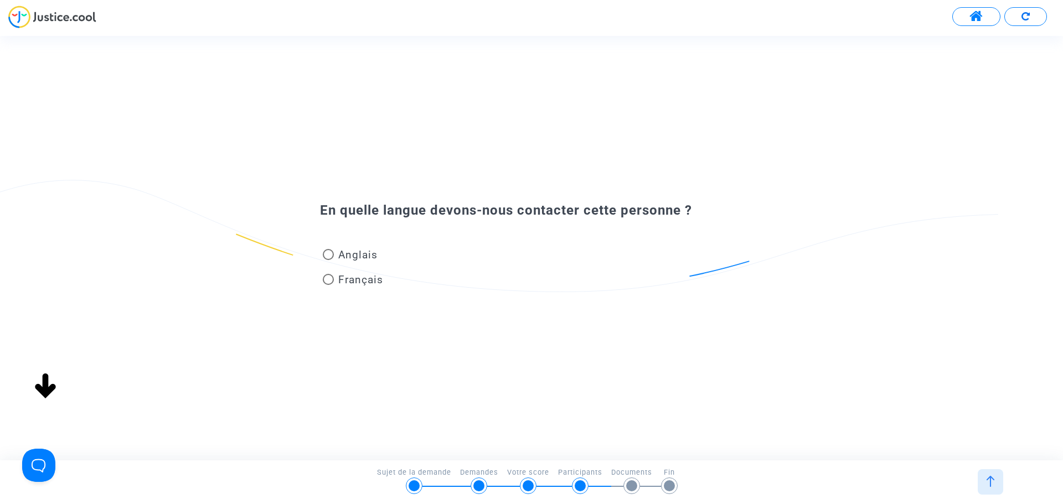
click at [324, 277] on span at bounding box center [328, 279] width 11 height 11
click at [328, 285] on input "Français" at bounding box center [328, 285] width 1 height 1
radio input "true"
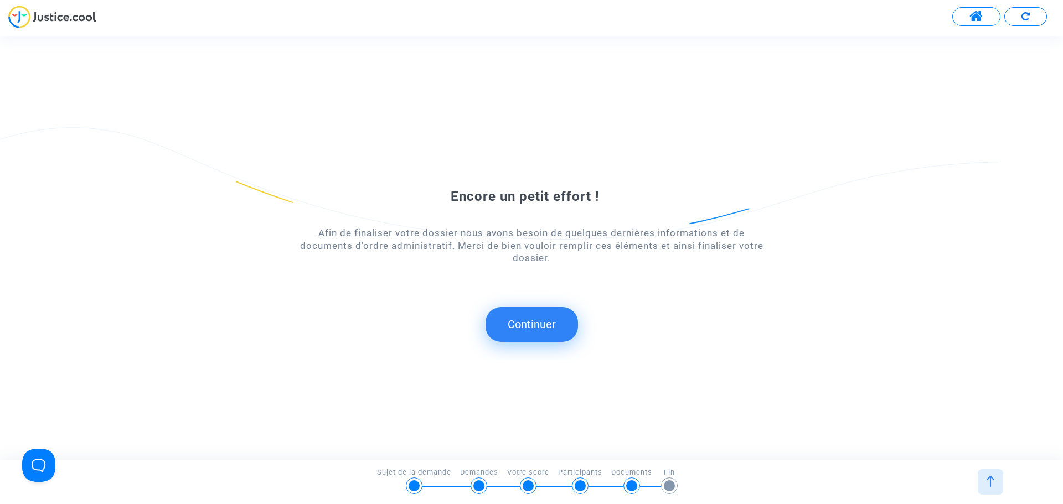
click at [550, 325] on button "Continuer" at bounding box center [532, 324] width 92 height 34
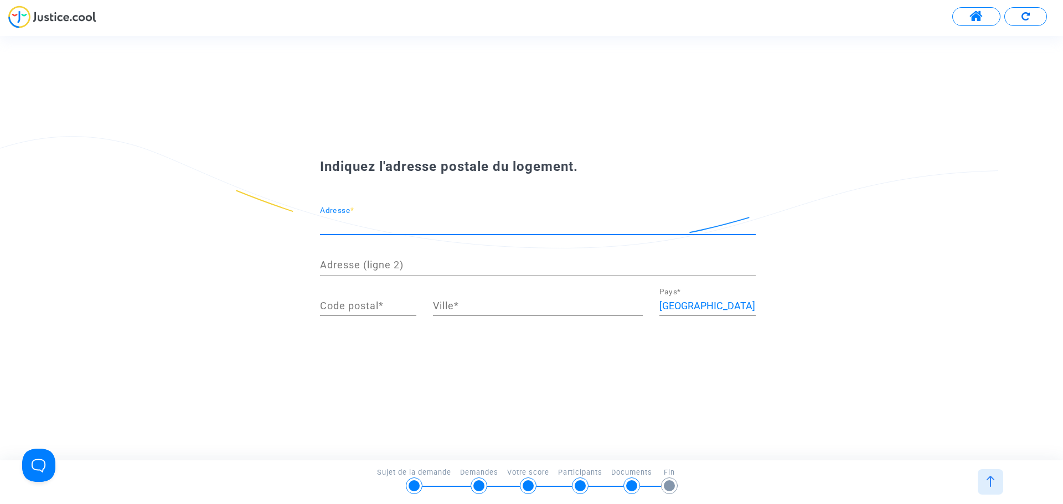
click at [420, 230] on input "Adresse *" at bounding box center [538, 224] width 436 height 11
type input "56 boulevard louis VILLECROZE"
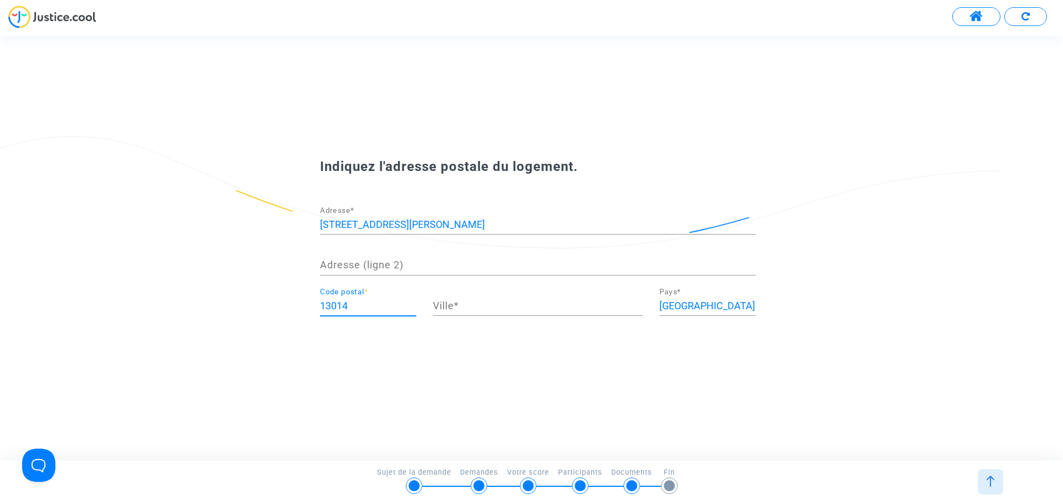
type input "13014"
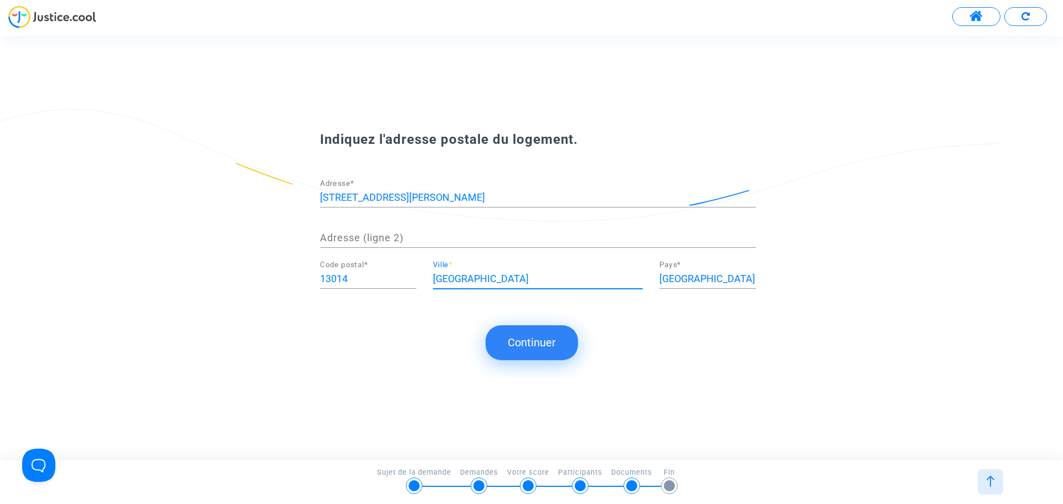
type input "Marseille"
click at [514, 334] on button "Continuer" at bounding box center [532, 343] width 92 height 34
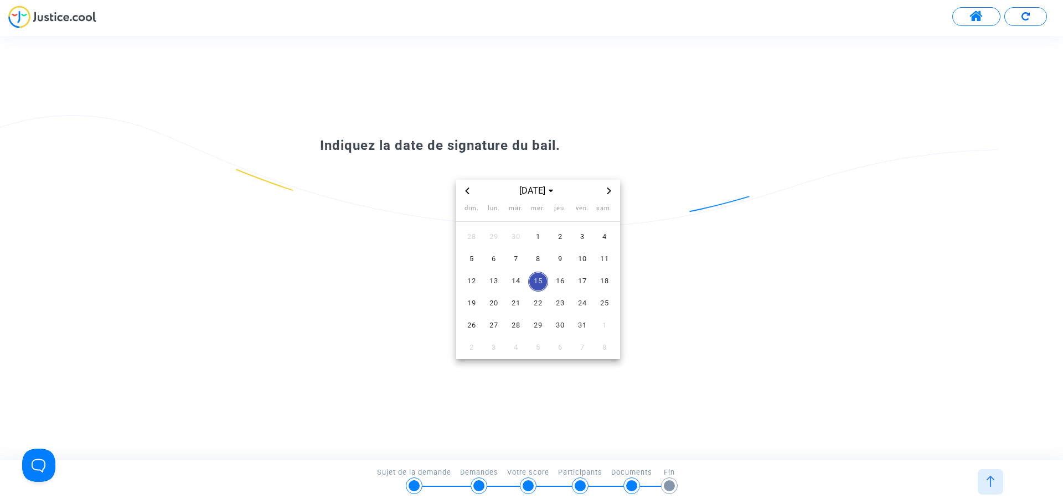
click at [457, 197] on div "oct. 2025" at bounding box center [538, 191] width 164 height 22
click at [463, 198] on div "oct. 2025" at bounding box center [538, 191] width 164 height 22
click at [463, 197] on div "oct. 2025" at bounding box center [538, 191] width 164 height 22
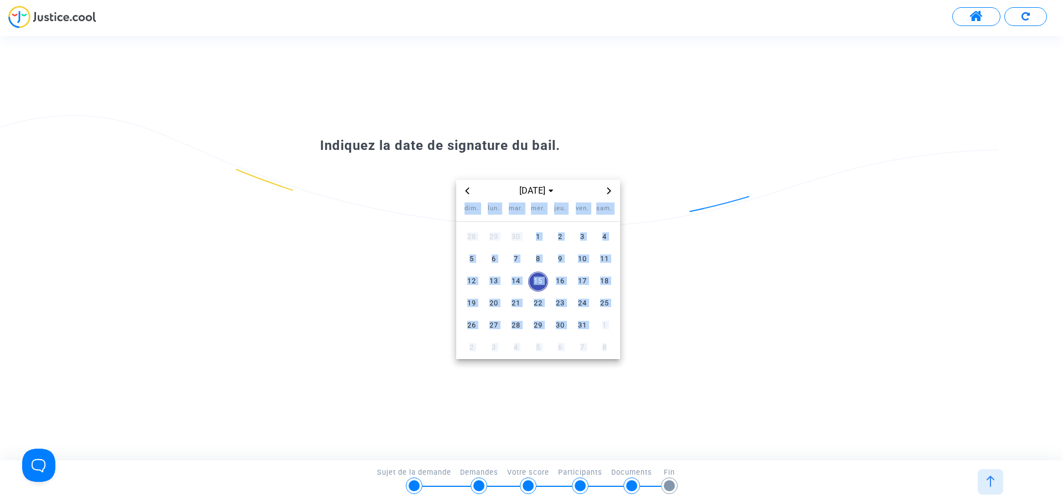
click at [463, 195] on span "Previous month" at bounding box center [467, 190] width 13 height 13
click at [463, 193] on span "Previous month" at bounding box center [467, 190] width 13 height 13
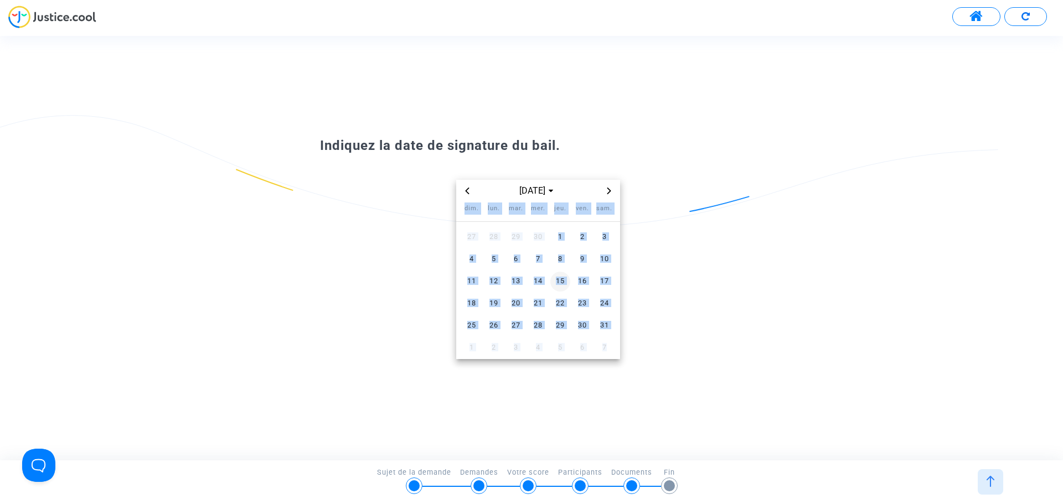
click at [562, 280] on span "15" at bounding box center [560, 282] width 20 height 20
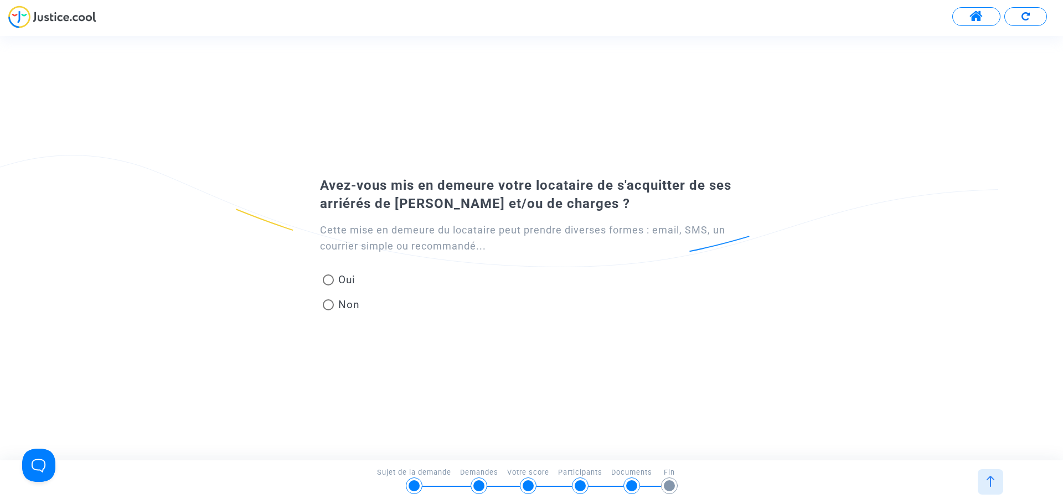
click at [333, 282] on span at bounding box center [328, 280] width 11 height 11
click at [328, 286] on input "Oui" at bounding box center [328, 286] width 1 height 1
radio input "true"
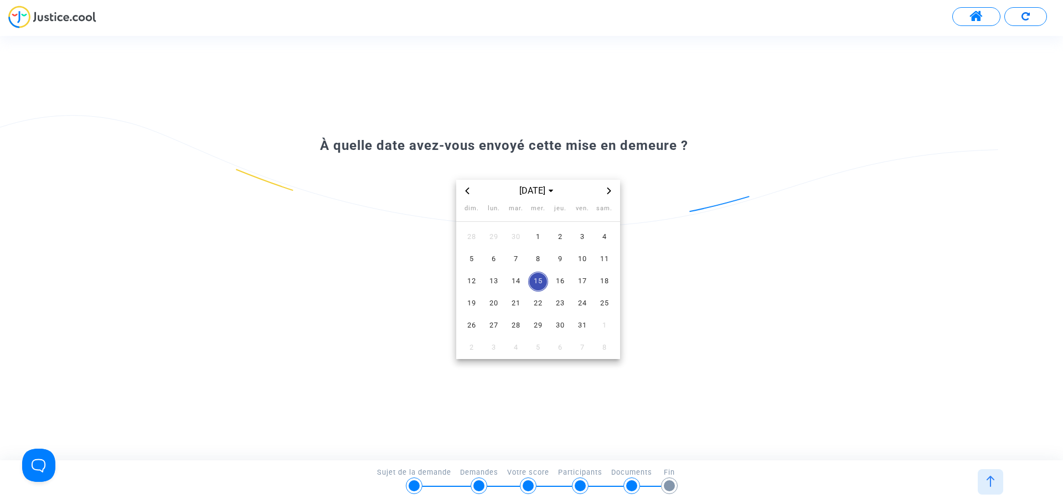
click at [472, 189] on span "Previous month" at bounding box center [467, 190] width 13 height 13
click at [531, 239] on span "3" at bounding box center [538, 238] width 20 height 20
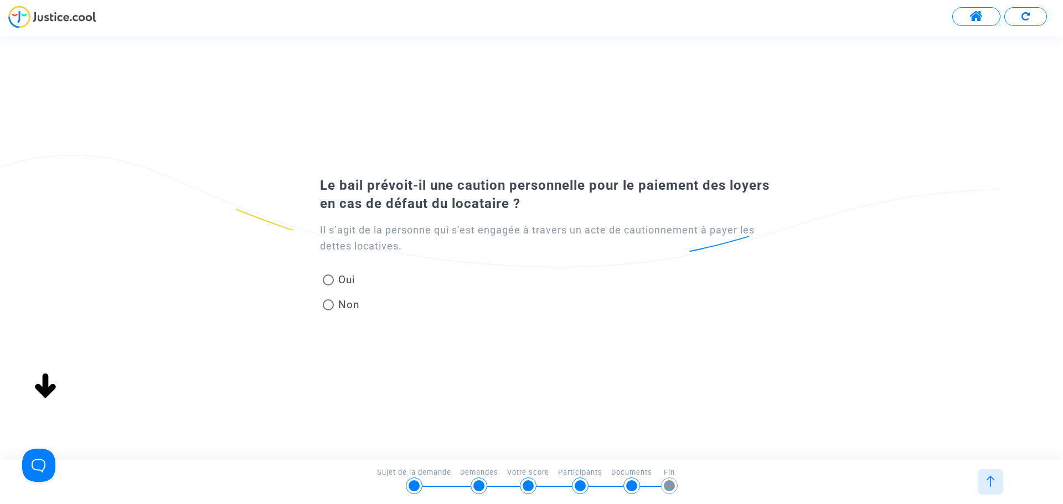
click at [340, 307] on span "Non" at bounding box center [347, 304] width 26 height 15
click at [328, 311] on input "Non" at bounding box center [328, 311] width 1 height 1
radio input "true"
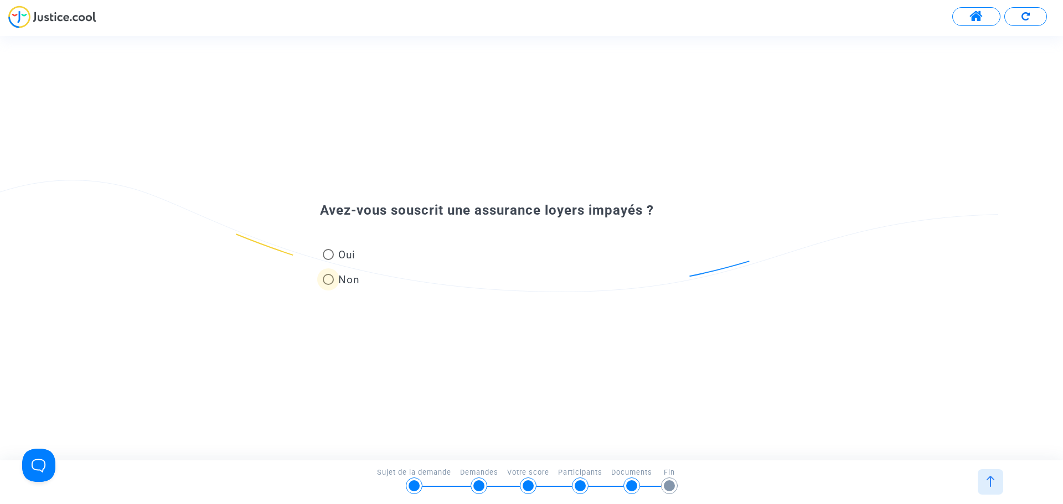
click at [337, 285] on span "Non" at bounding box center [347, 279] width 26 height 15
click at [328, 285] on input "Non" at bounding box center [328, 285] width 1 height 1
radio input "true"
click at [343, 280] on span "Non" at bounding box center [347, 279] width 26 height 15
click at [328, 285] on input "Non" at bounding box center [328, 285] width 1 height 1
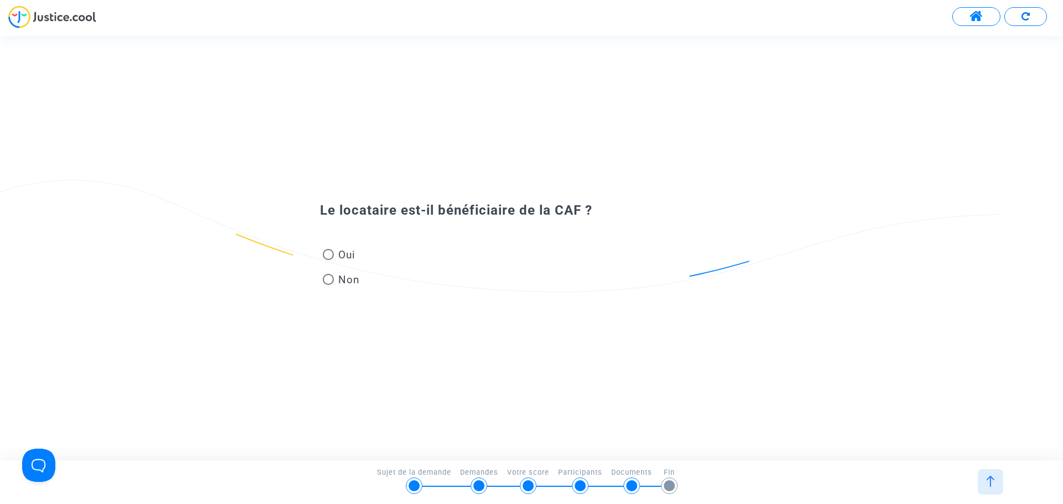
radio input "true"
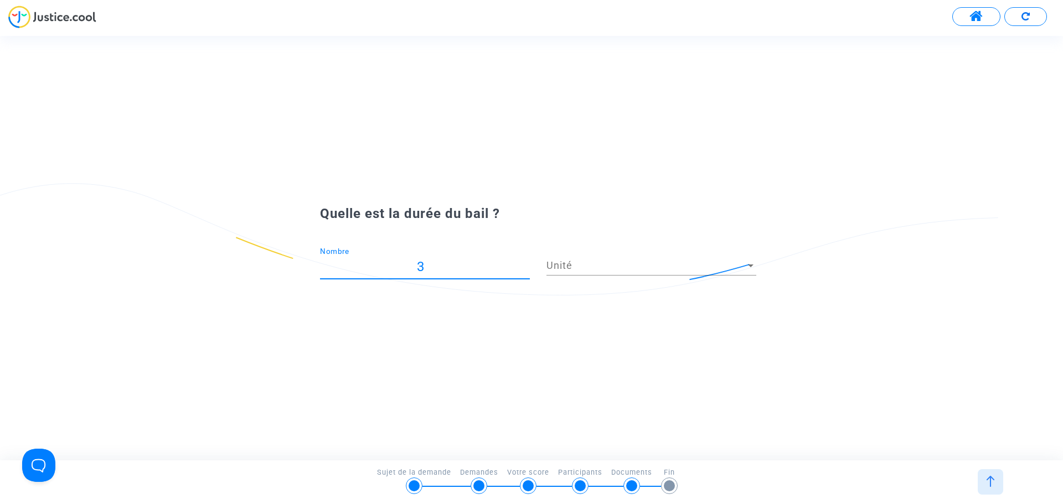
type input "3"
click at [569, 257] on div "Unité Unité" at bounding box center [651, 261] width 210 height 28
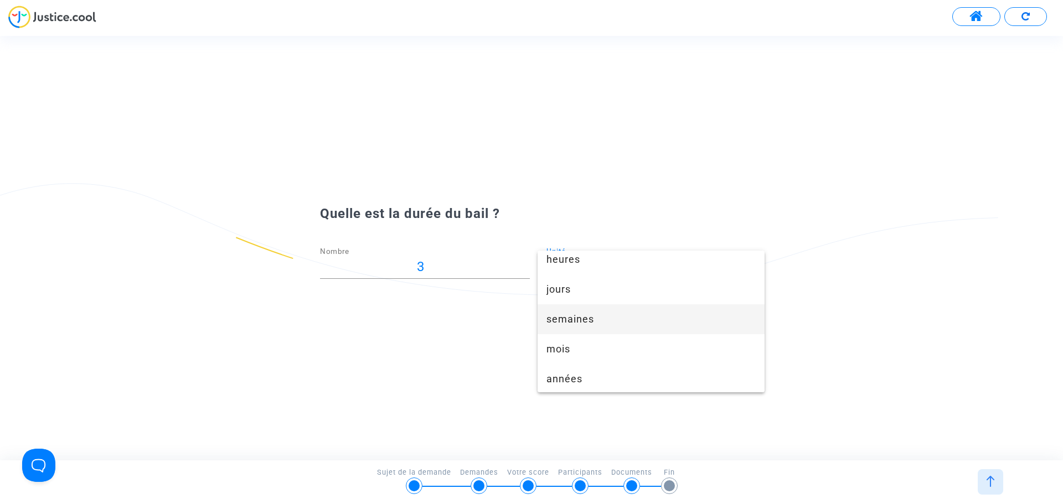
scroll to position [68, 0]
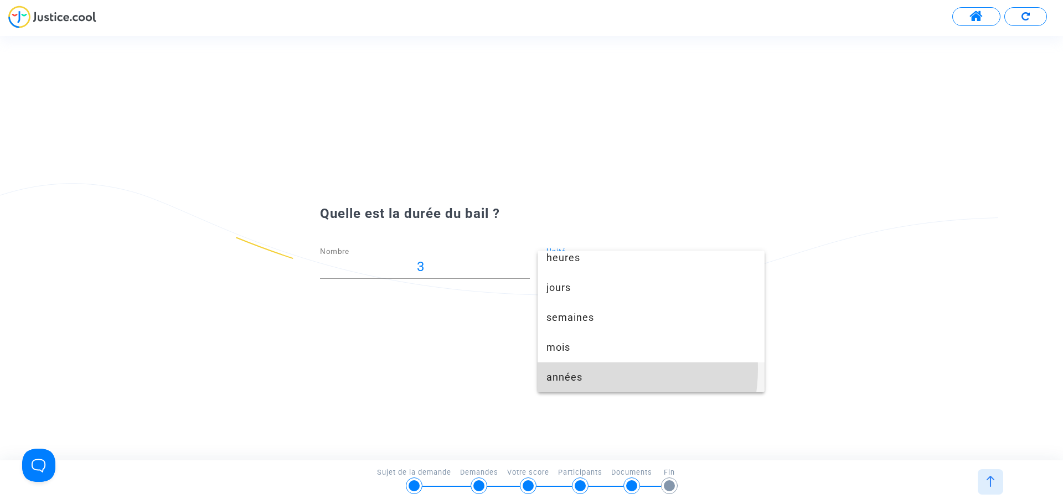
click at [591, 369] on span "années" at bounding box center [651, 378] width 210 height 30
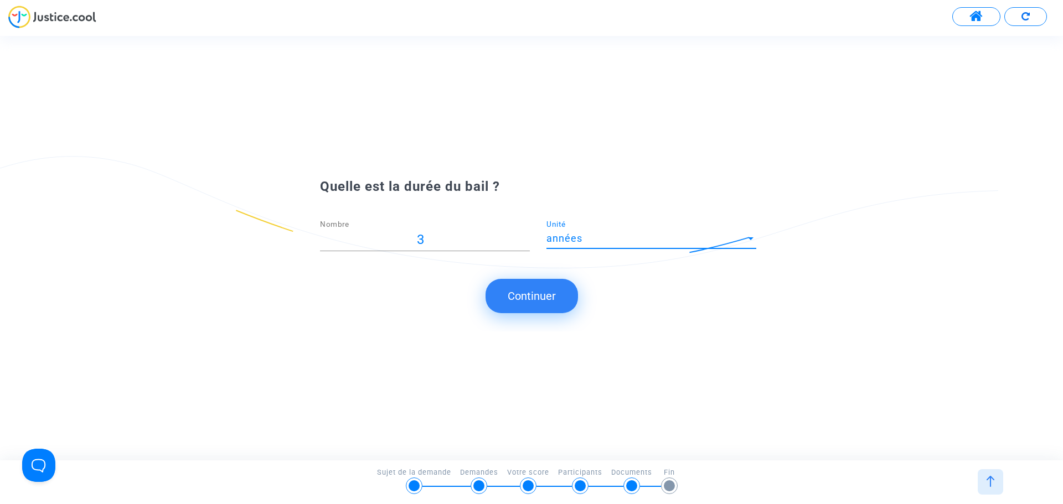
click at [530, 298] on button "Continuer" at bounding box center [532, 296] width 92 height 34
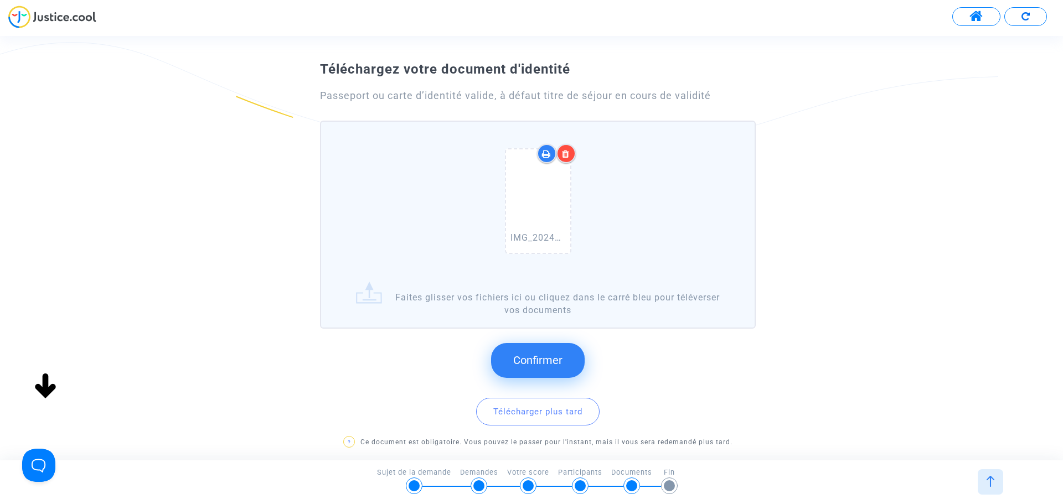
scroll to position [55, 0]
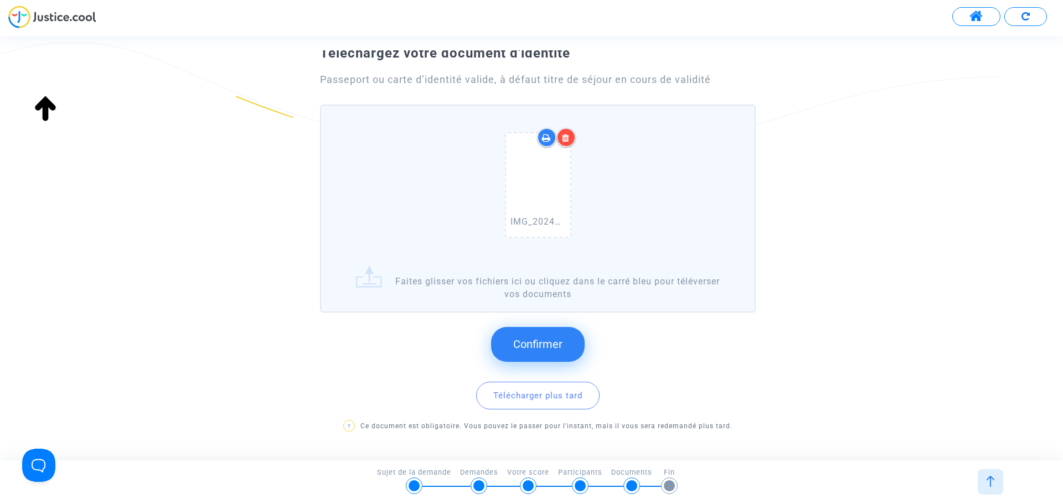
click at [548, 343] on span "Confirmer" at bounding box center [537, 344] width 49 height 13
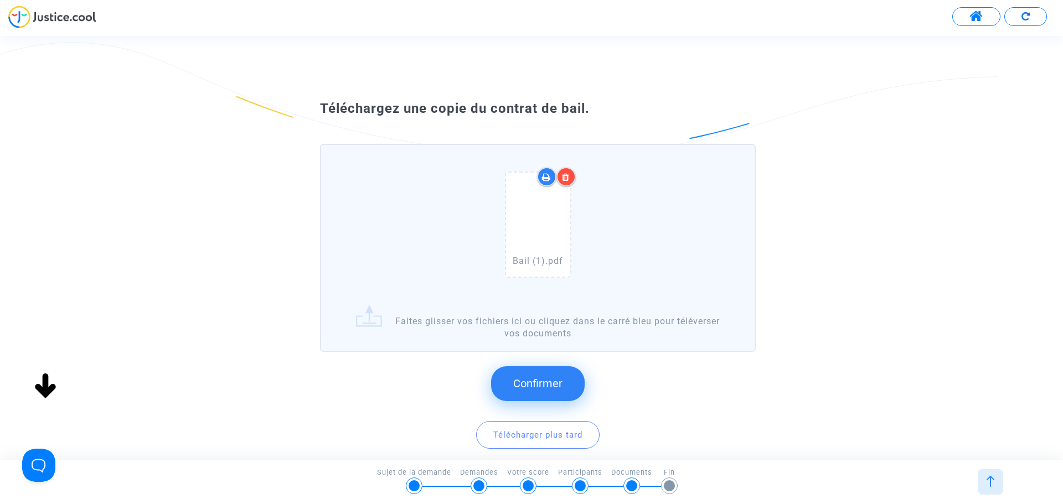
click at [567, 385] on button "Confirmer" at bounding box center [538, 383] width 94 height 34
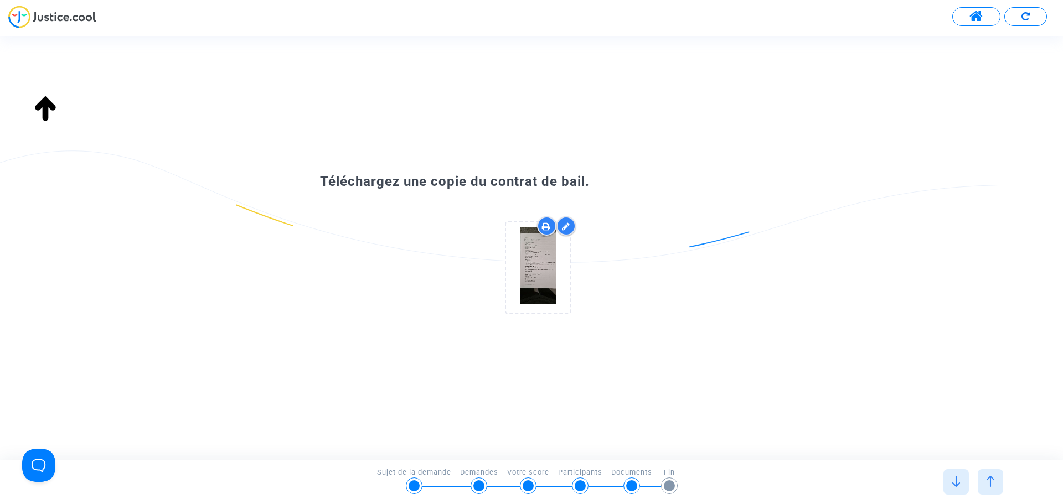
click at [546, 381] on div "Téléchargez une copie du contrat de bail." at bounding box center [531, 248] width 1063 height 424
click at [961, 480] on img at bounding box center [956, 481] width 11 height 11
click at [962, 476] on div at bounding box center [955, 481] width 25 height 25
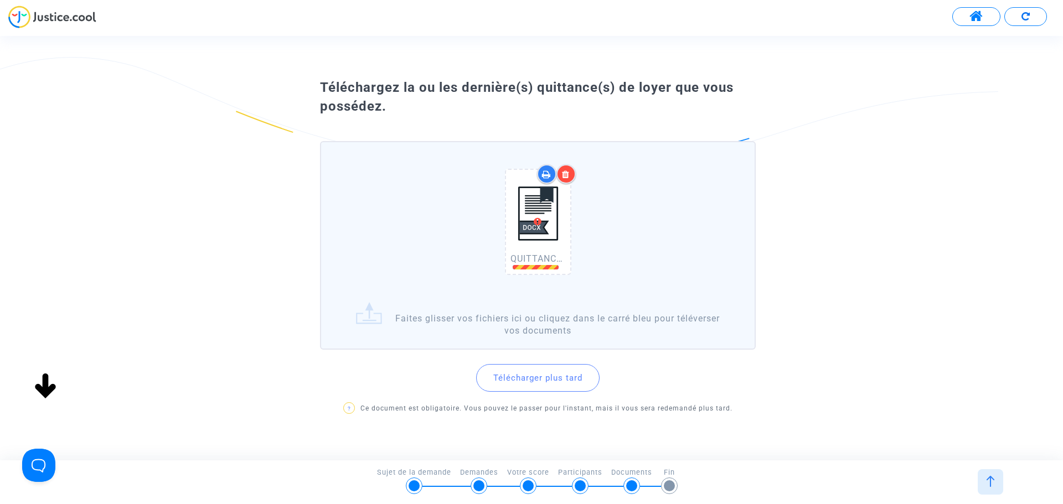
click at [544, 384] on button "Télécharger plus tard" at bounding box center [537, 378] width 123 height 28
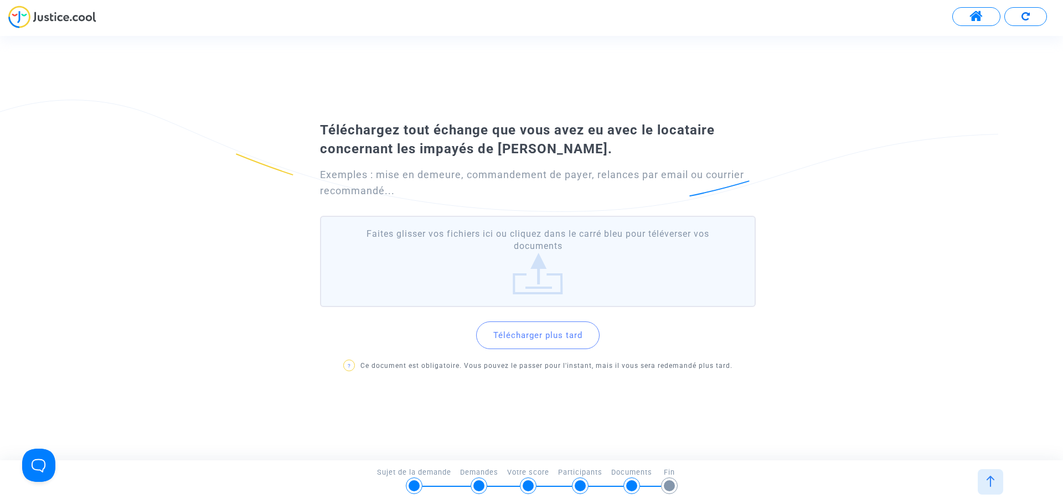
click at [986, 478] on img at bounding box center [990, 481] width 11 height 11
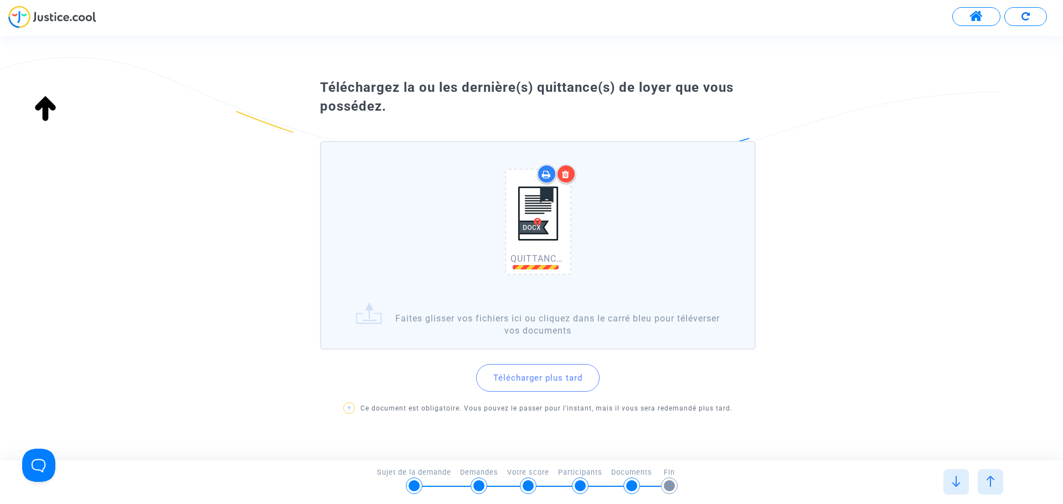
click at [538, 260] on span "QUITTANCE MAI 2025 .docx" at bounding box center [565, 259] width 110 height 11
click at [566, 172] on icon at bounding box center [566, 174] width 8 height 9
click at [569, 173] on icon at bounding box center [566, 174] width 8 height 9
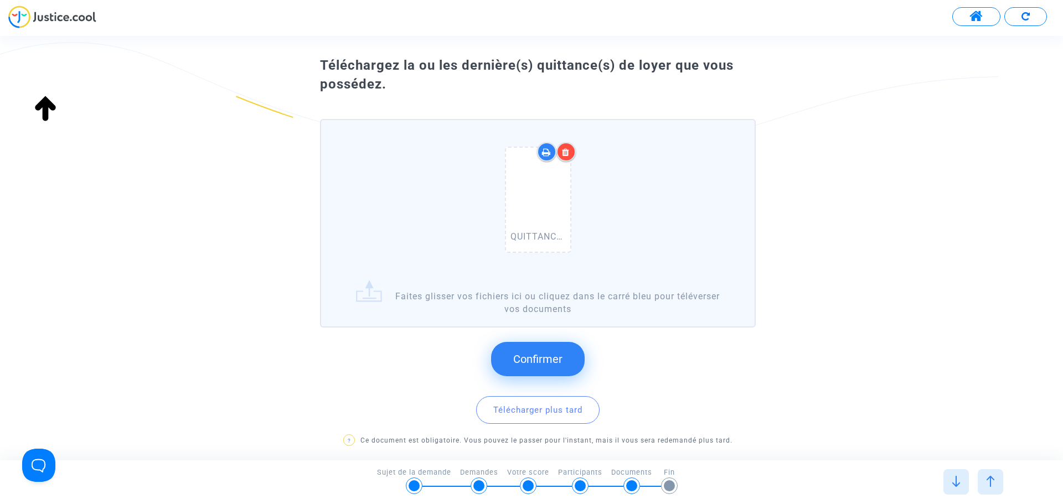
scroll to position [100, 0]
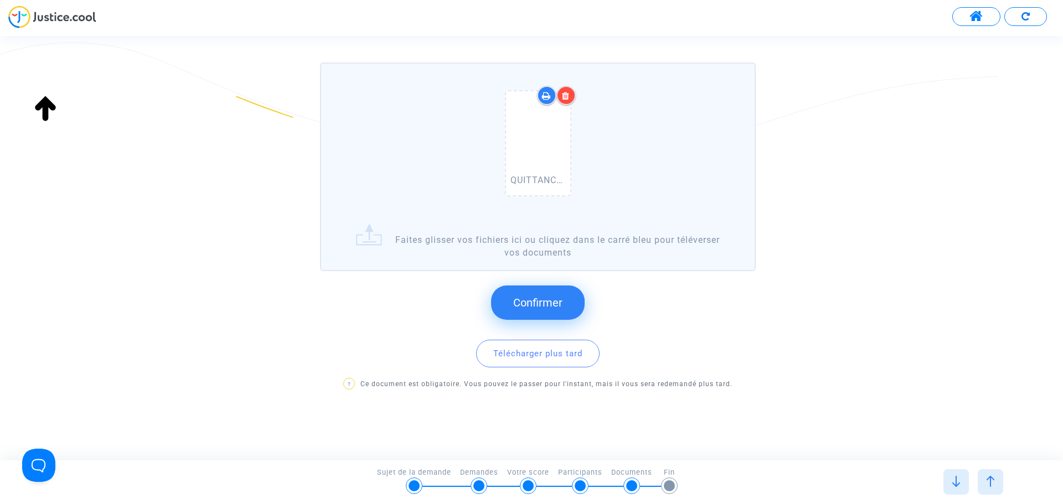
click at [524, 298] on span "Confirmer" at bounding box center [537, 302] width 49 height 13
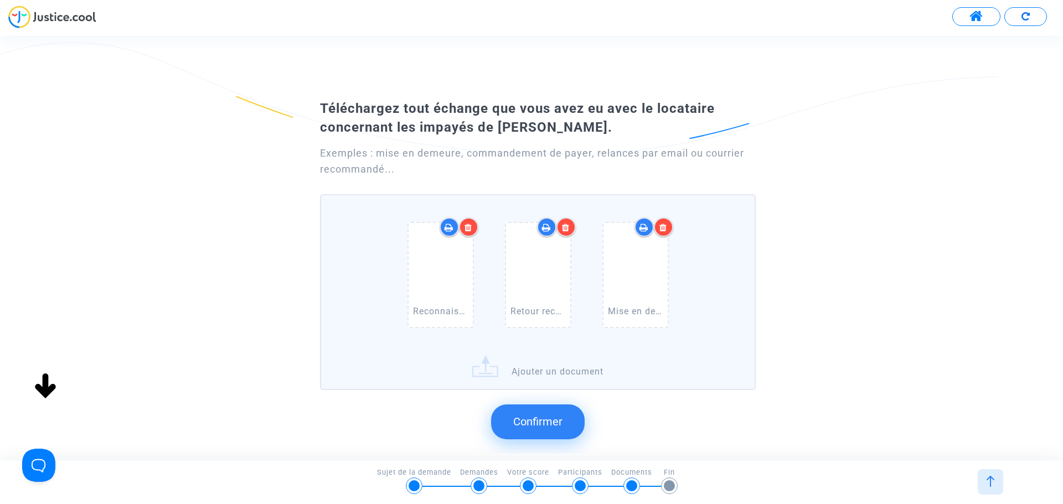
click at [539, 422] on span "Confirmer" at bounding box center [537, 421] width 49 height 13
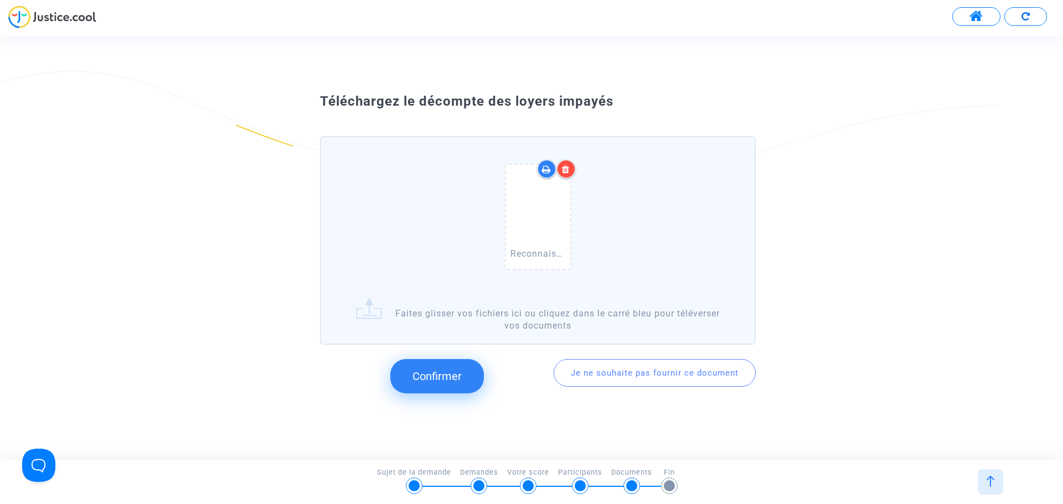
click at [471, 375] on button "Confirmer" at bounding box center [437, 376] width 94 height 34
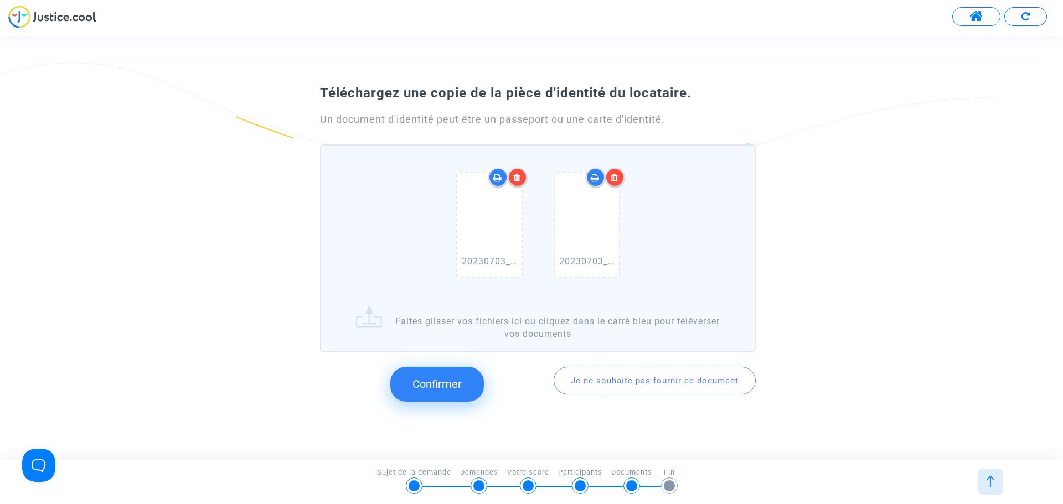
click at [455, 381] on span "Confirmer" at bounding box center [436, 384] width 49 height 13
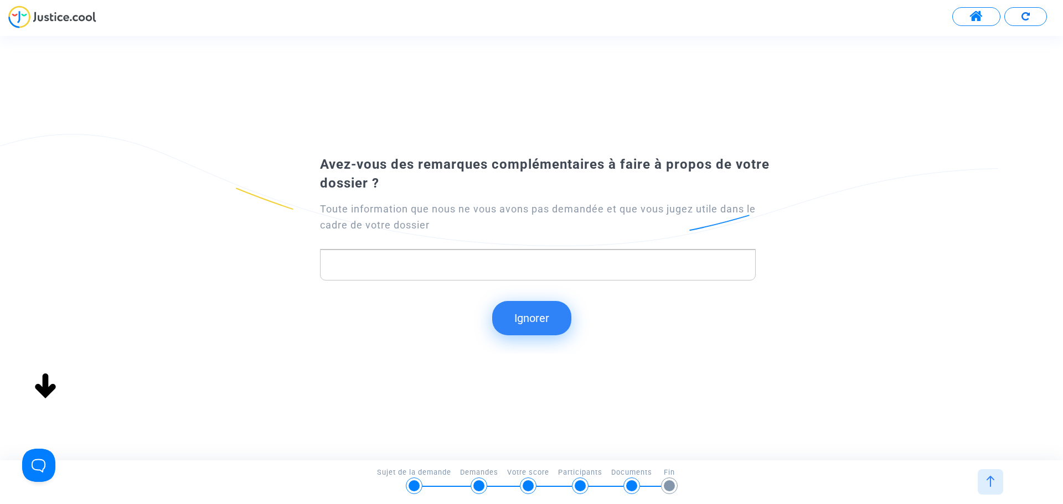
click at [420, 271] on p "Rich Text Editor, main" at bounding box center [538, 265] width 424 height 14
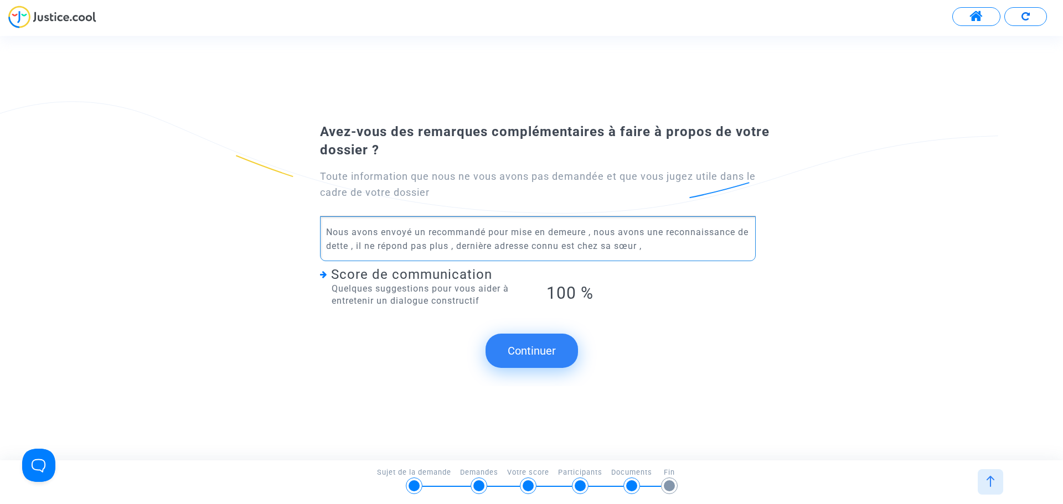
click at [556, 353] on button "Continuer" at bounding box center [532, 351] width 92 height 34
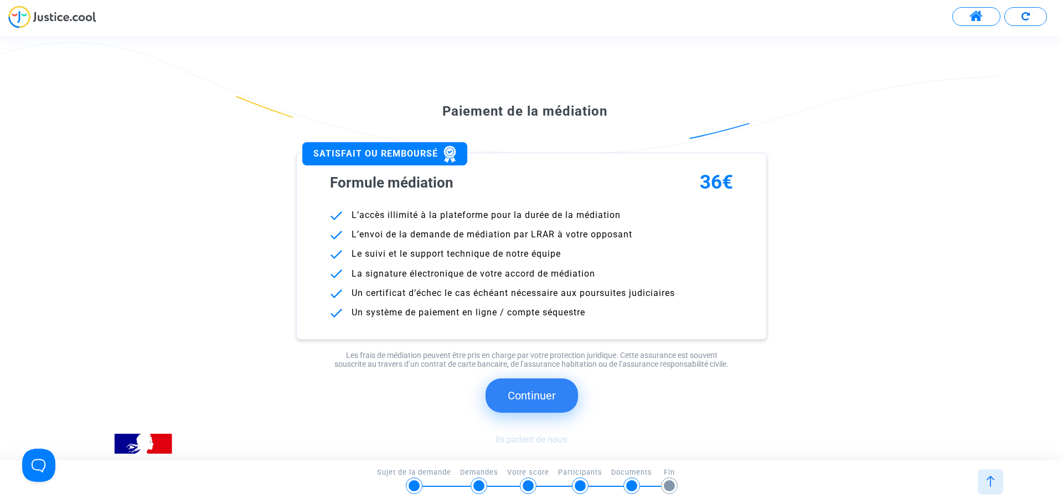
click at [524, 391] on button "Continuer" at bounding box center [532, 396] width 92 height 34
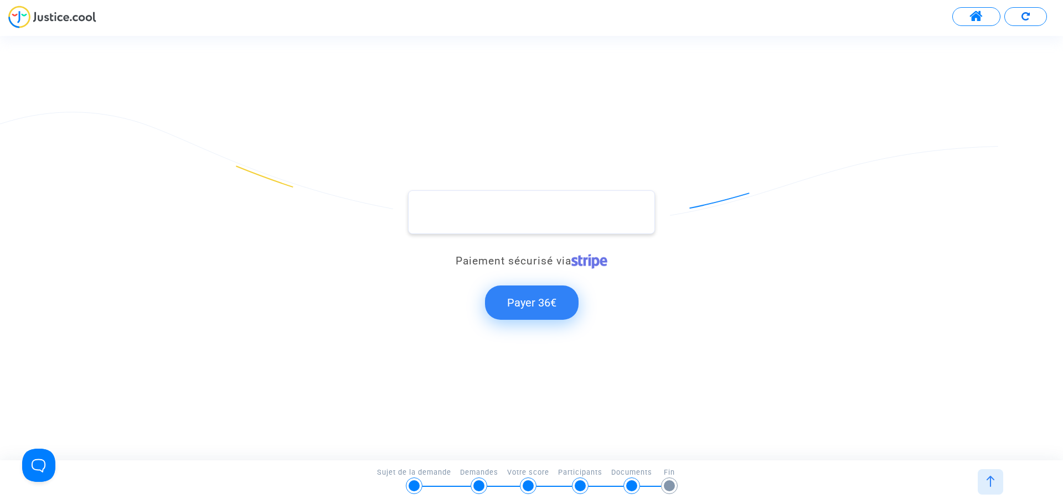
click at [536, 220] on div at bounding box center [531, 212] width 247 height 44
click at [986, 13] on button at bounding box center [976, 16] width 48 height 19
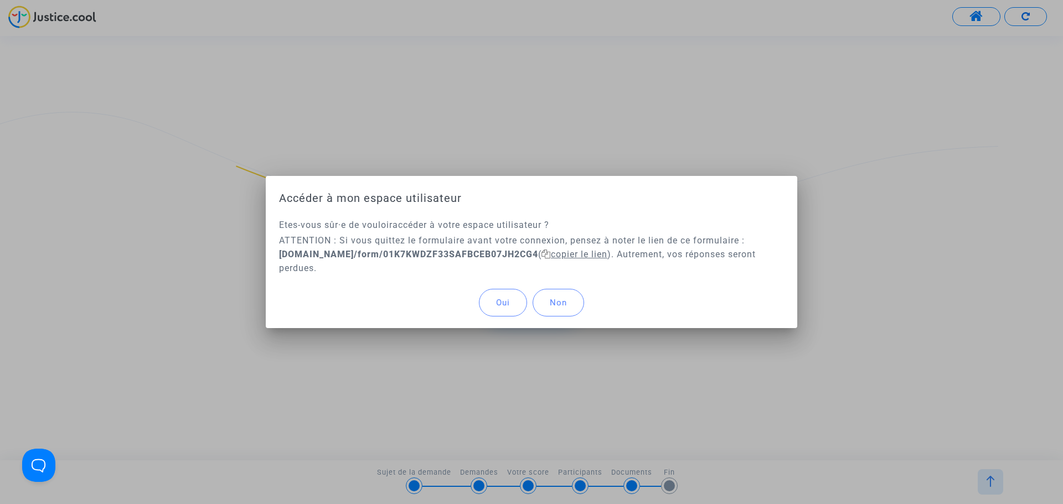
click at [558, 254] on span "copier le lien" at bounding box center [574, 254] width 66 height 11
click at [502, 304] on span "Oui" at bounding box center [503, 303] width 14 height 10
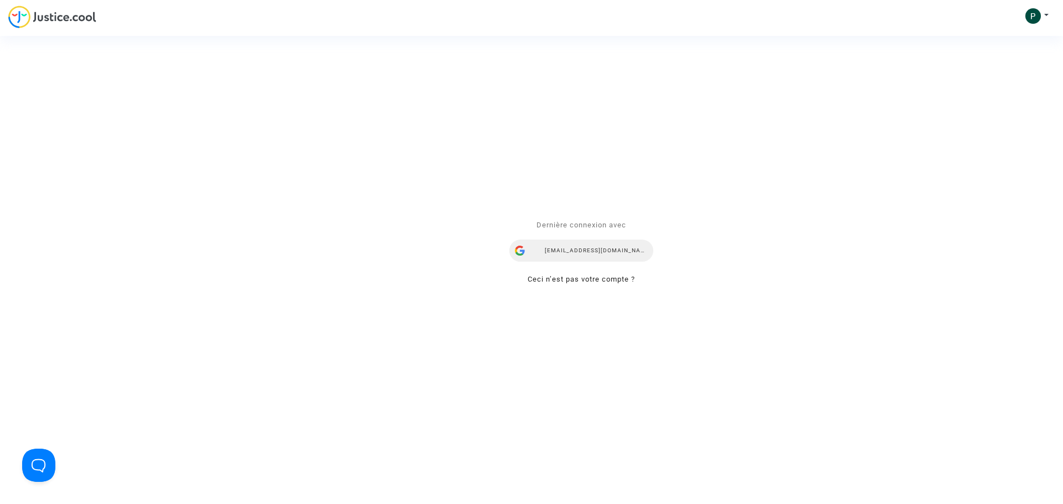
click at [595, 248] on div "gb.sci.marseille@gmail.com" at bounding box center [581, 251] width 144 height 22
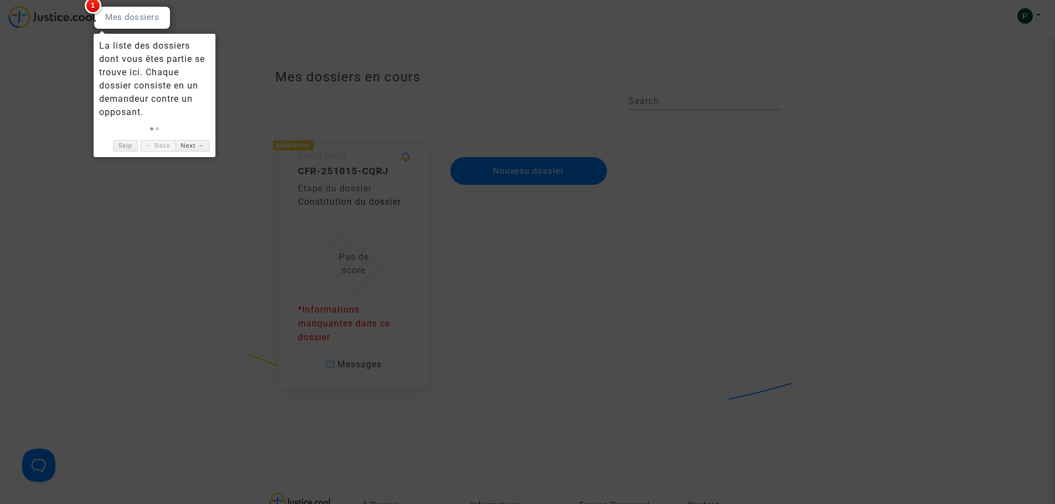
click at [156, 25] on div at bounding box center [132, 17] width 77 height 23
click at [71, 28] on div at bounding box center [527, 252] width 1055 height 504
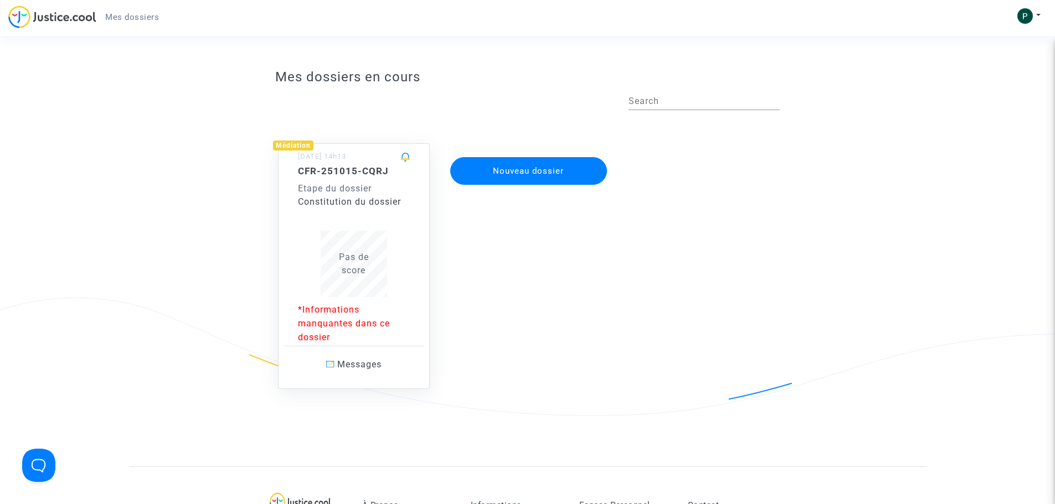
click at [70, 48] on div at bounding box center [527, 252] width 1055 height 504
